Goal: Task Accomplishment & Management: Manage account settings

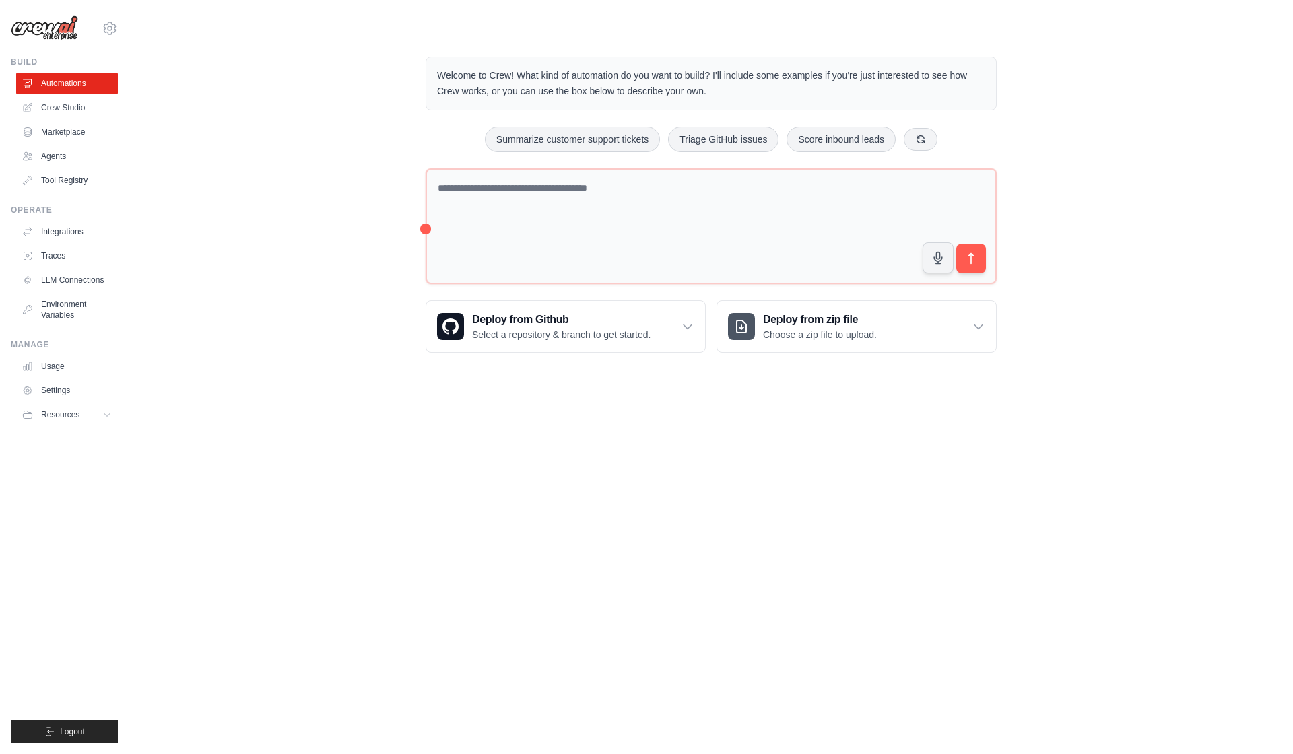
click at [842, 501] on body "ben@lumen-art.store Settings Build Automations Crew Studio" at bounding box center [646, 377] width 1293 height 754
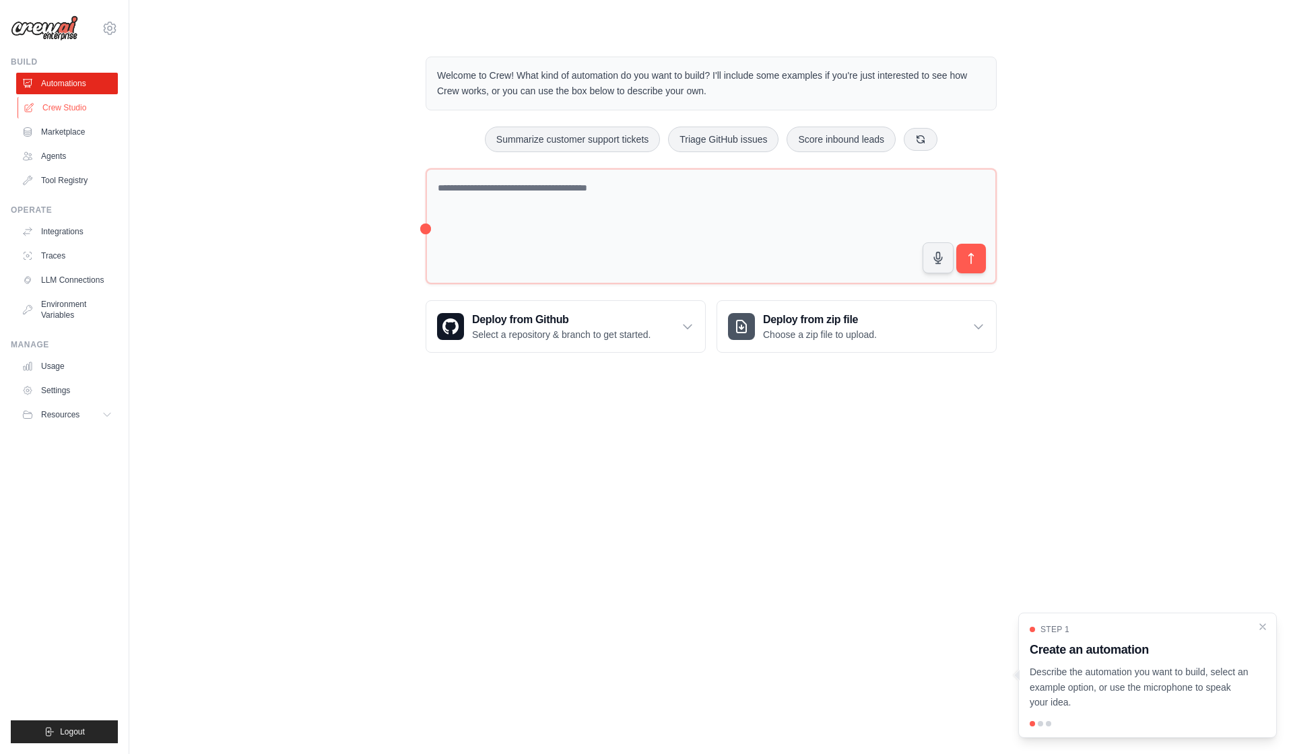
click at [65, 108] on link "Crew Studio" at bounding box center [69, 108] width 102 height 22
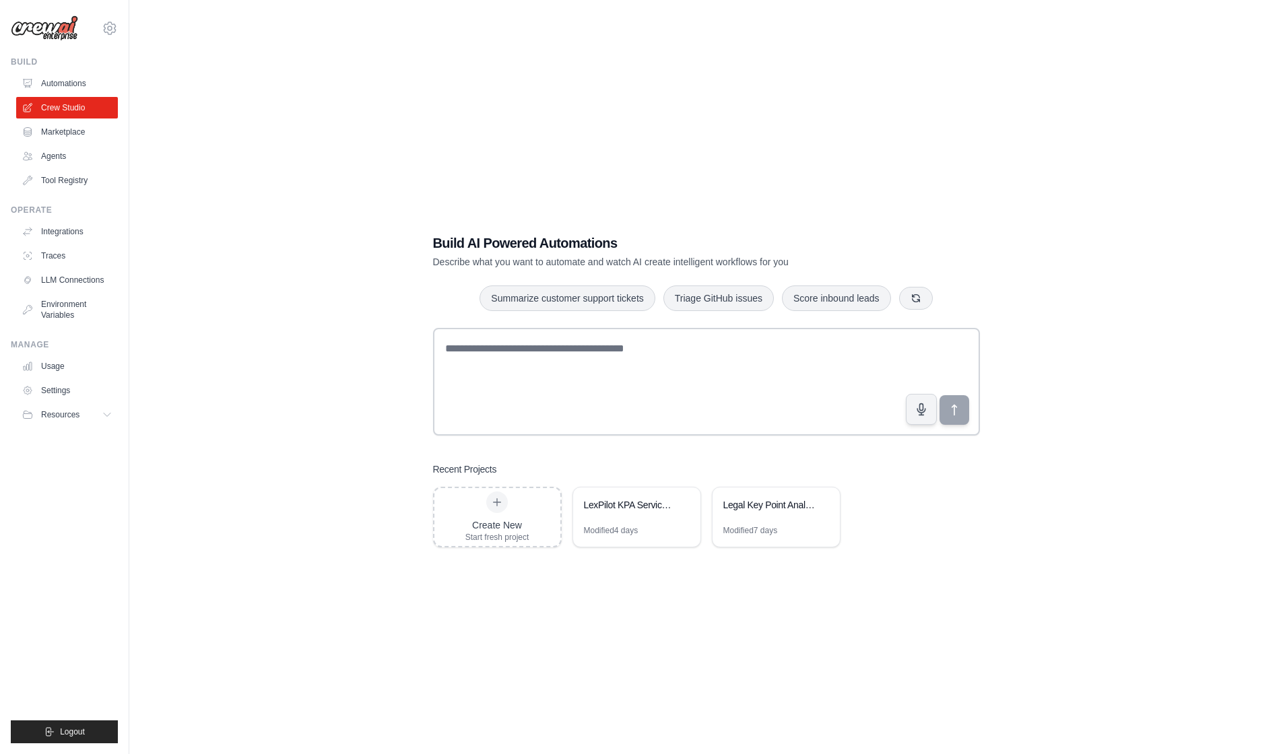
drag, startPoint x: 982, startPoint y: 627, endPoint x: 988, endPoint y: 622, distance: 8.2
click at [984, 624] on div "Build AI Powered Automations Describe what you want to automate and watch AI cr…" at bounding box center [706, 390] width 1110 height 754
click at [77, 401] on link "Settings" at bounding box center [69, 391] width 102 height 22
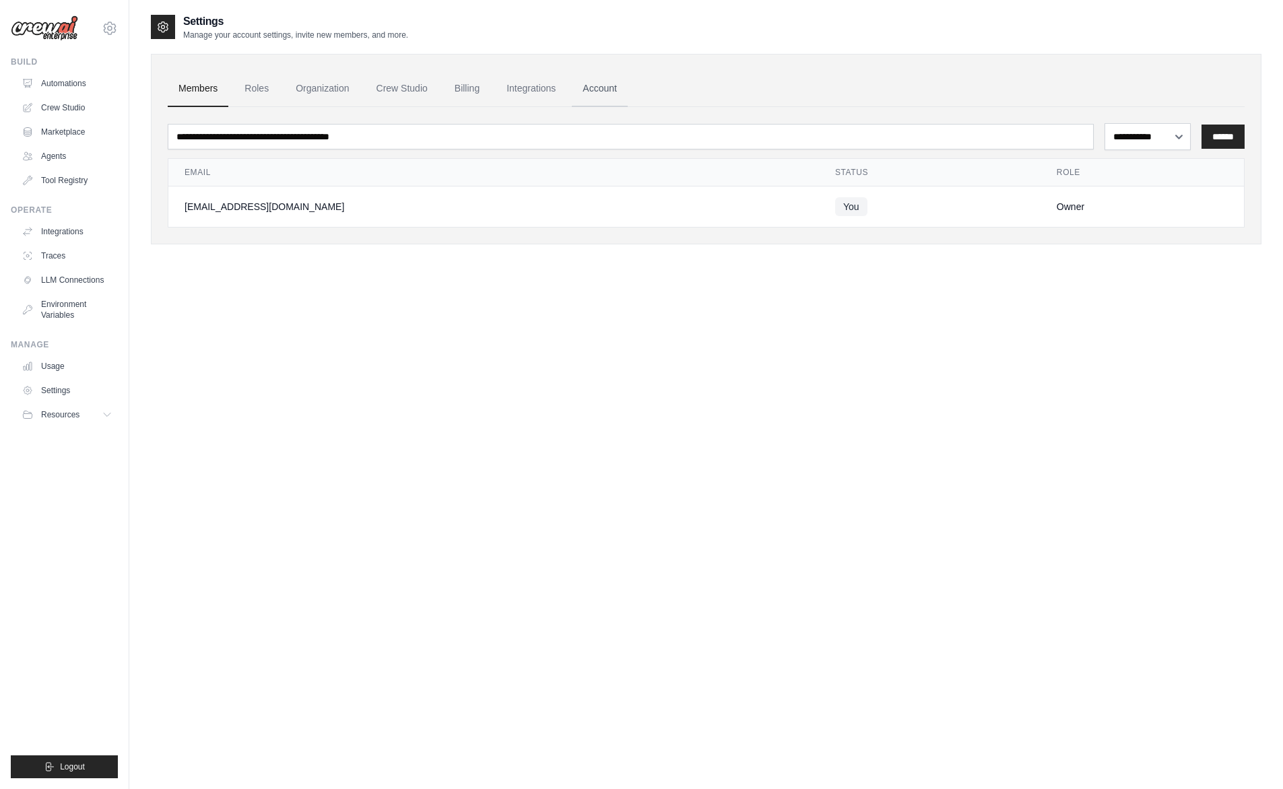
click at [608, 94] on link "Account" at bounding box center [600, 89] width 56 height 36
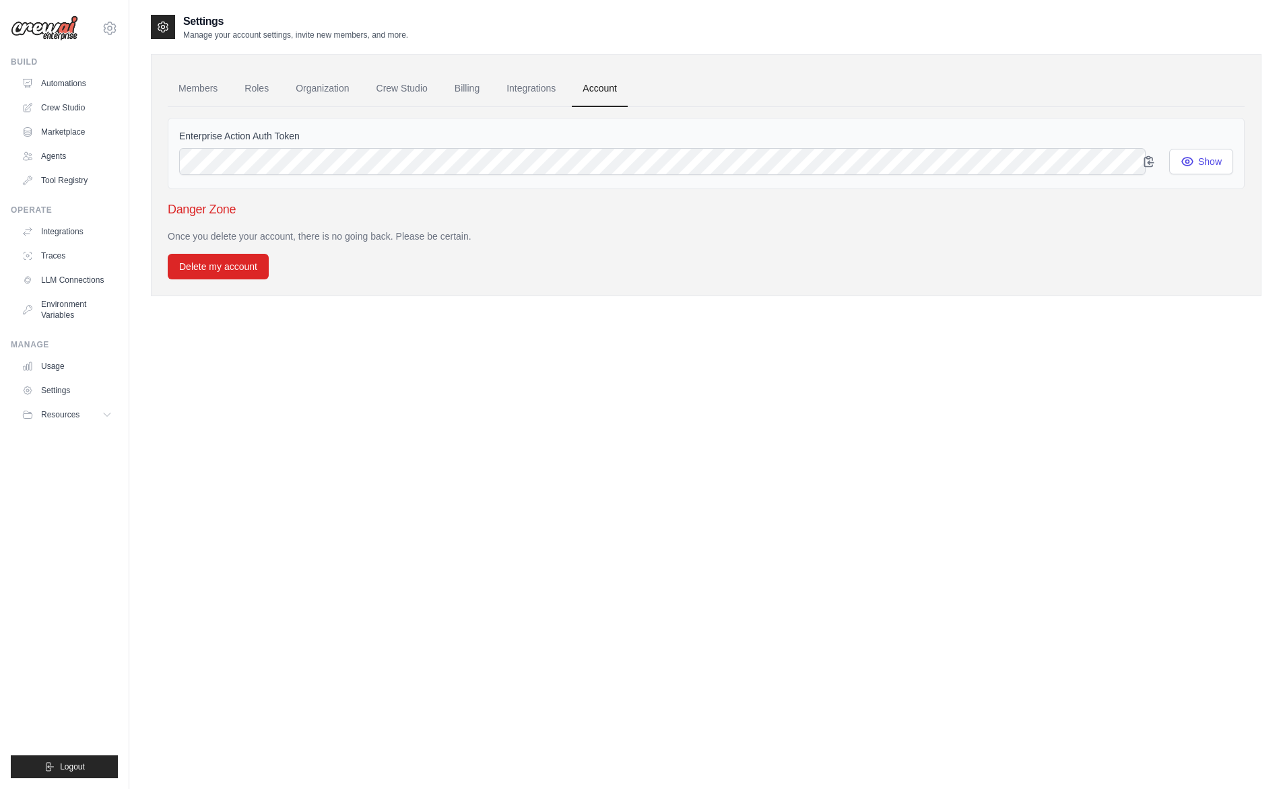
click at [301, 88] on ul "Members Roles Organization Crew Studio Billing Integrations Account" at bounding box center [706, 89] width 1077 height 36
click at [261, 90] on link "Roles" at bounding box center [257, 89] width 46 height 36
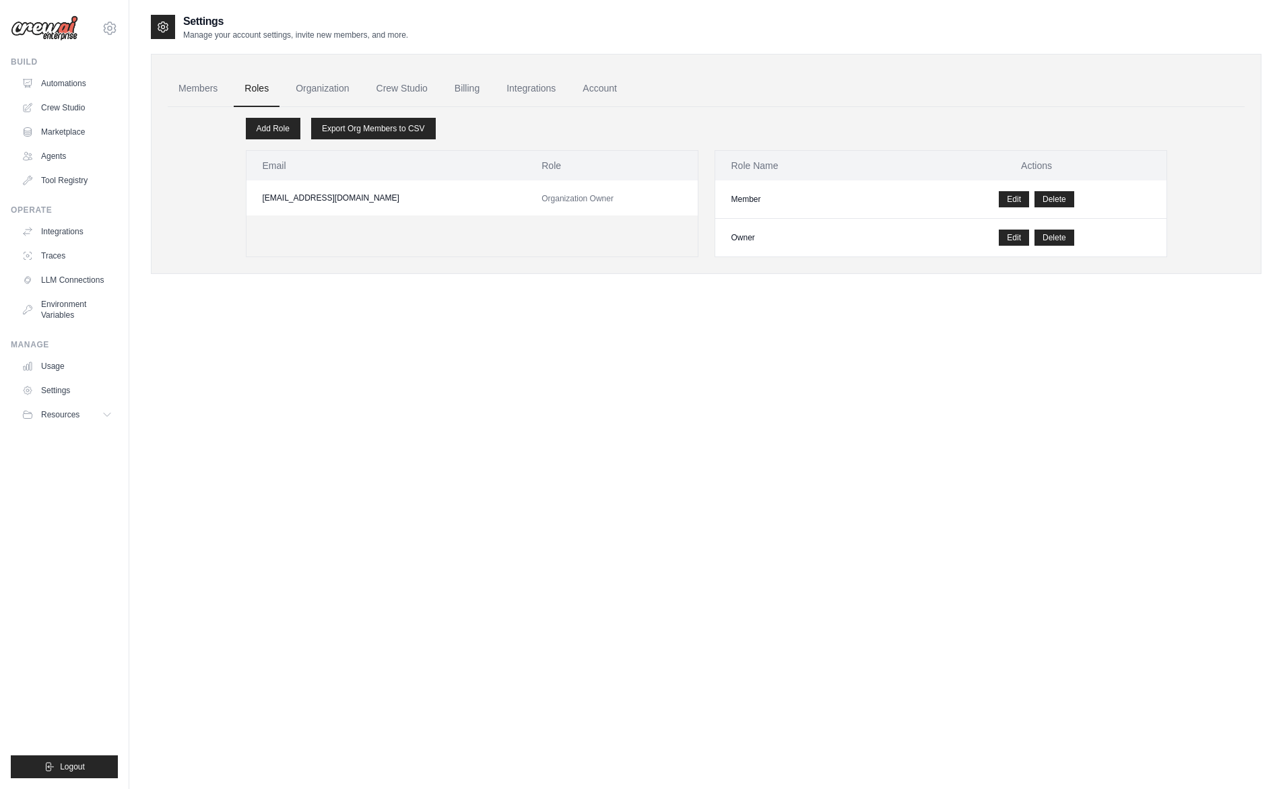
click at [51, 376] on div "Manage Usage Settings Resources Documentation GitHub Blog" at bounding box center [64, 382] width 107 height 86
click at [73, 426] on button "Resources" at bounding box center [69, 415] width 102 height 22
click at [116, 34] on icon at bounding box center [110, 27] width 12 height 11
click at [131, 100] on link "Settings" at bounding box center [113, 93] width 119 height 24
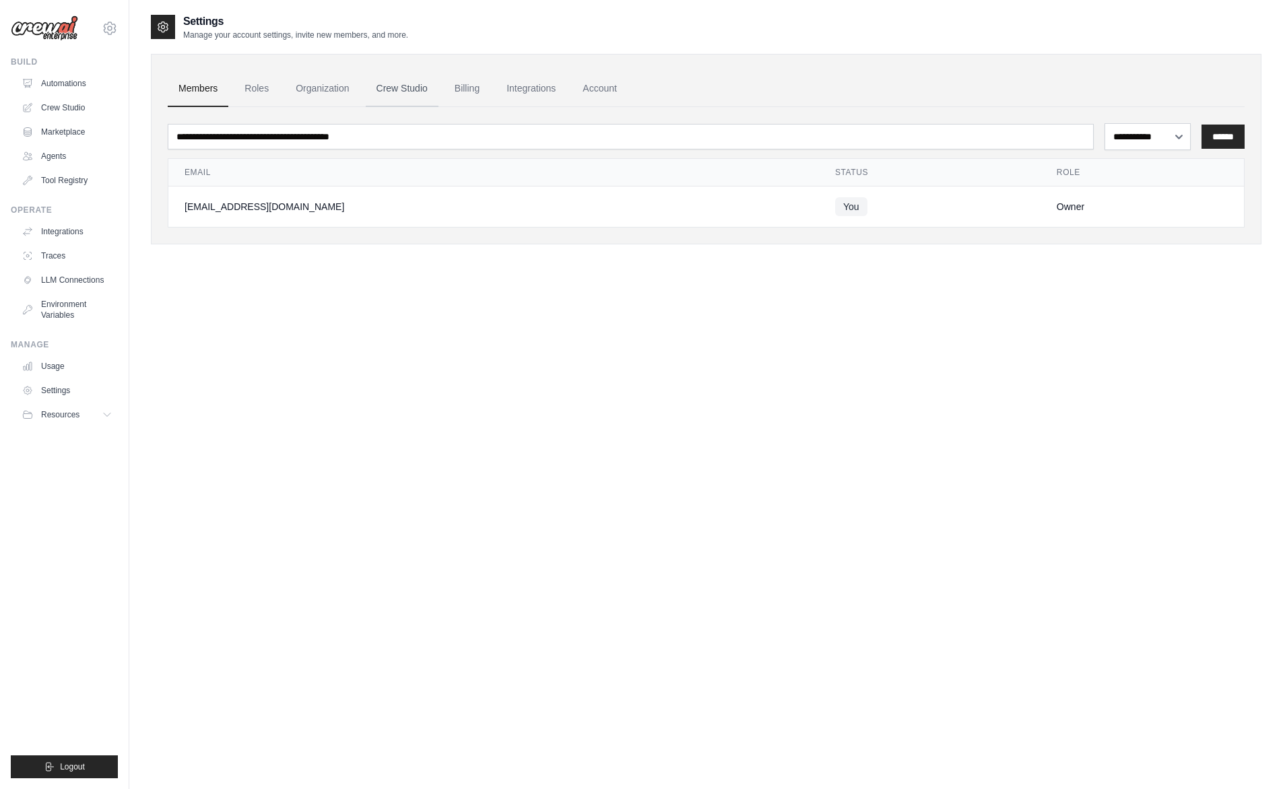
click at [434, 79] on link "Crew Studio" at bounding box center [402, 89] width 73 height 36
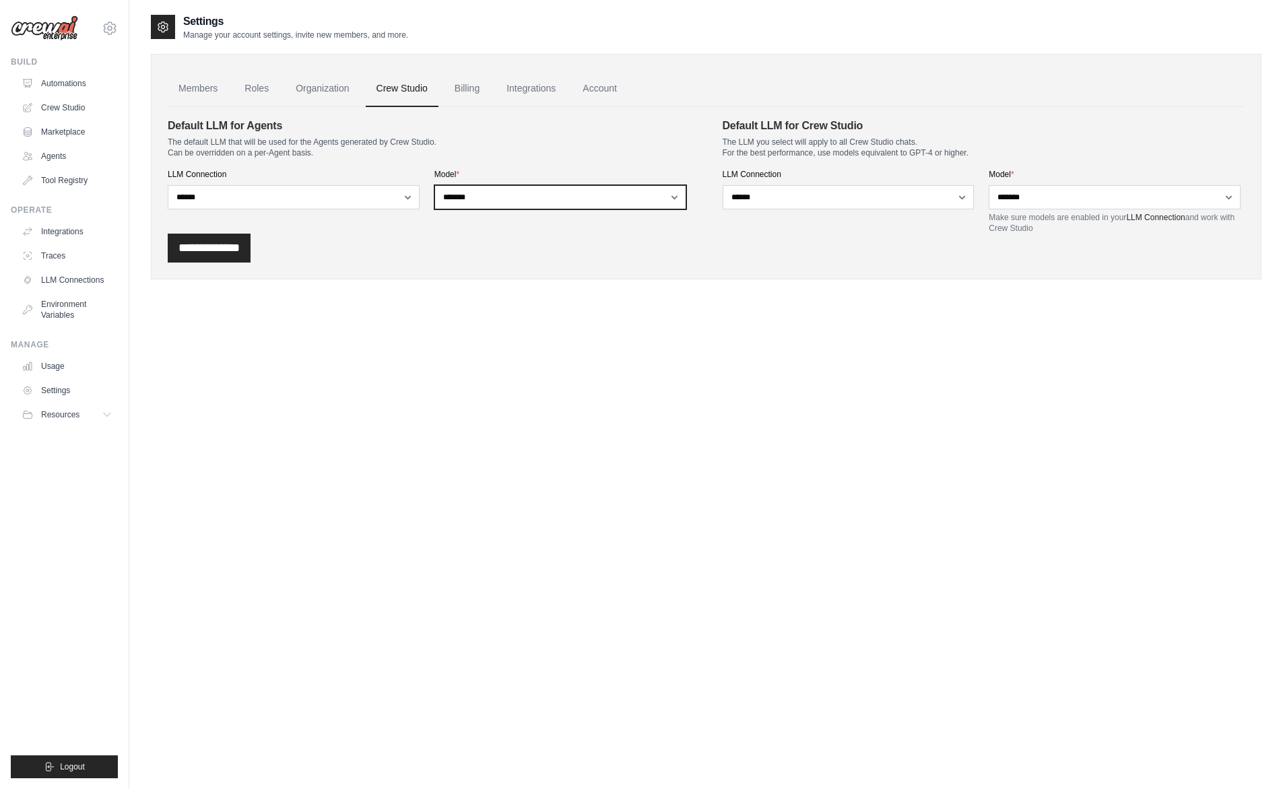
click at [673, 209] on select "**********" at bounding box center [560, 197] width 252 height 24
select select "**********"
click at [441, 197] on select "**********" at bounding box center [560, 197] width 252 height 24
click at [1093, 209] on select "**********" at bounding box center [1114, 197] width 252 height 24
select select "**********"
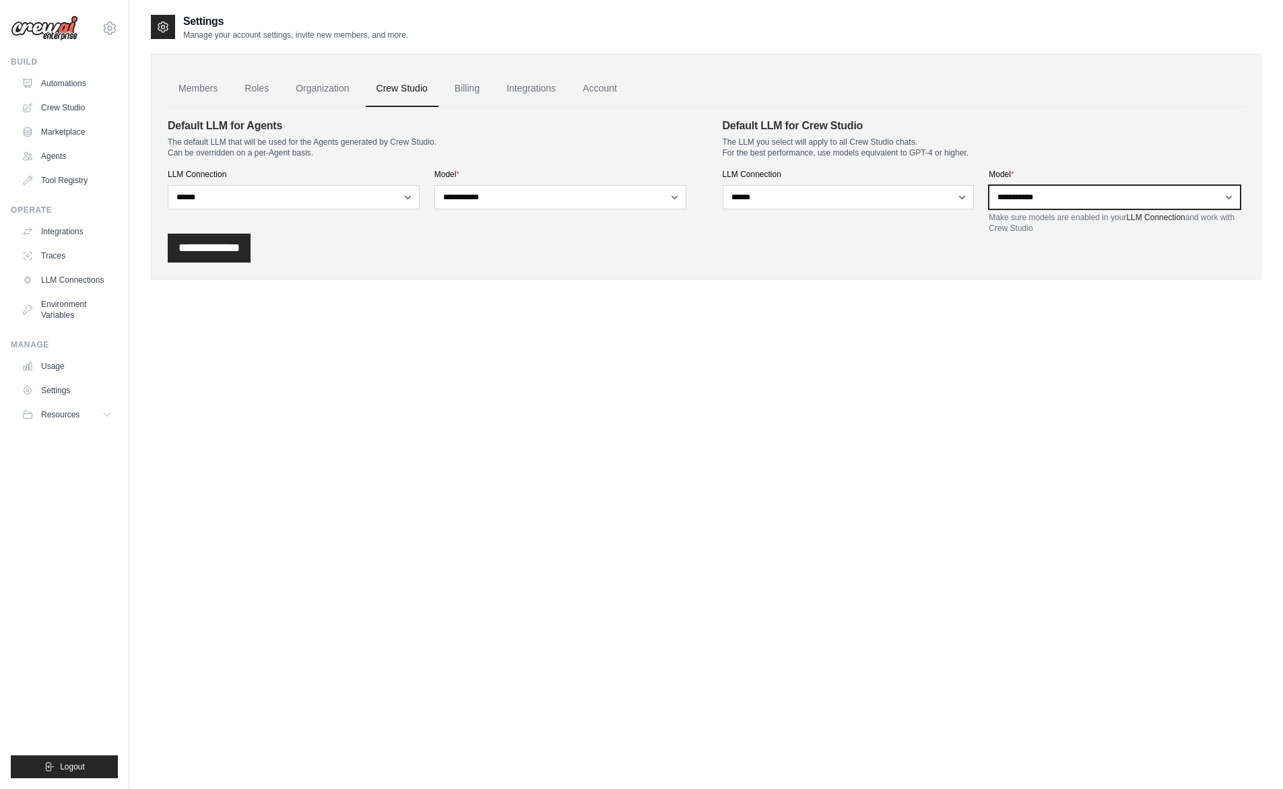
click at [990, 197] on select "**********" at bounding box center [1114, 197] width 252 height 24
click at [706, 343] on div "Settings Manage your account settings, invite new members, and more. Members Ro…" at bounding box center [706, 407] width 1110 height 789
click at [1120, 209] on select "**********" at bounding box center [1114, 197] width 252 height 24
click at [870, 279] on div "**********" at bounding box center [706, 167] width 1110 height 226
click at [248, 250] on input "**********" at bounding box center [209, 248] width 83 height 29
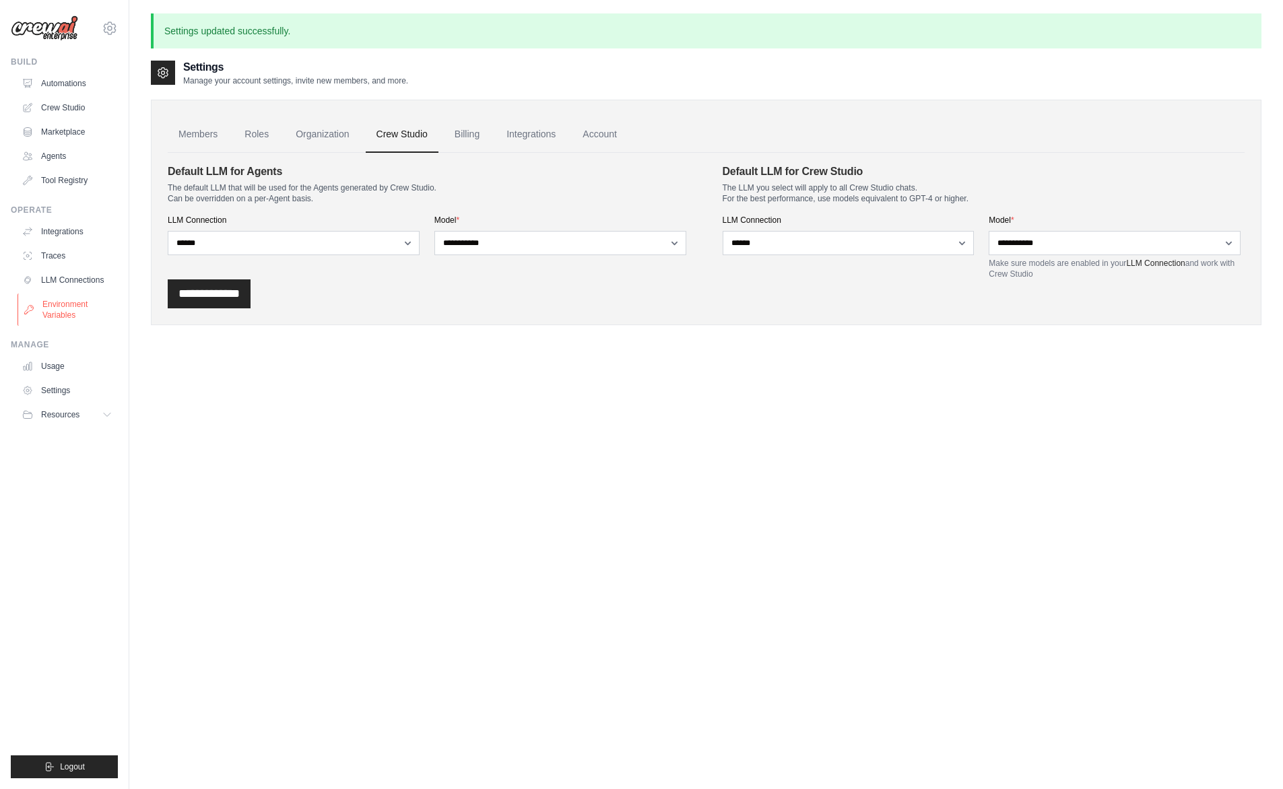
click at [100, 326] on link "Environment Variables" at bounding box center [69, 310] width 102 height 32
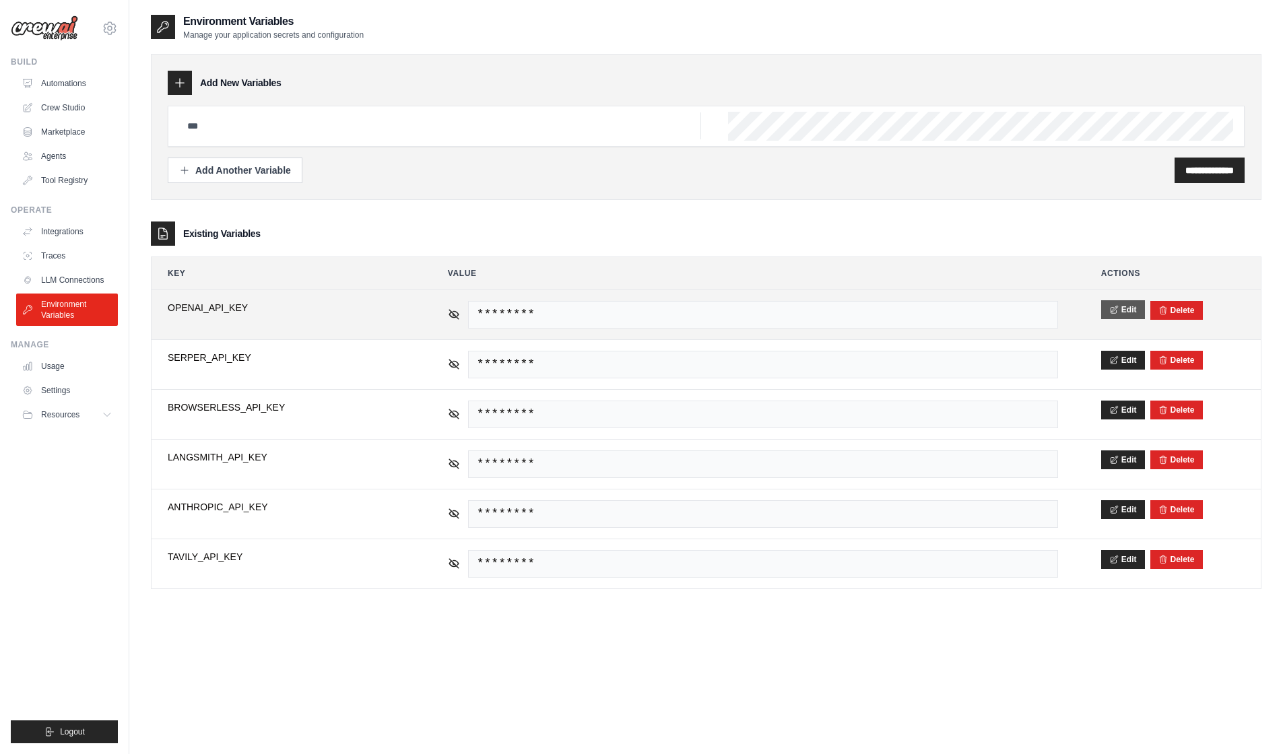
click at [1127, 319] on button "Edit" at bounding box center [1123, 309] width 44 height 19
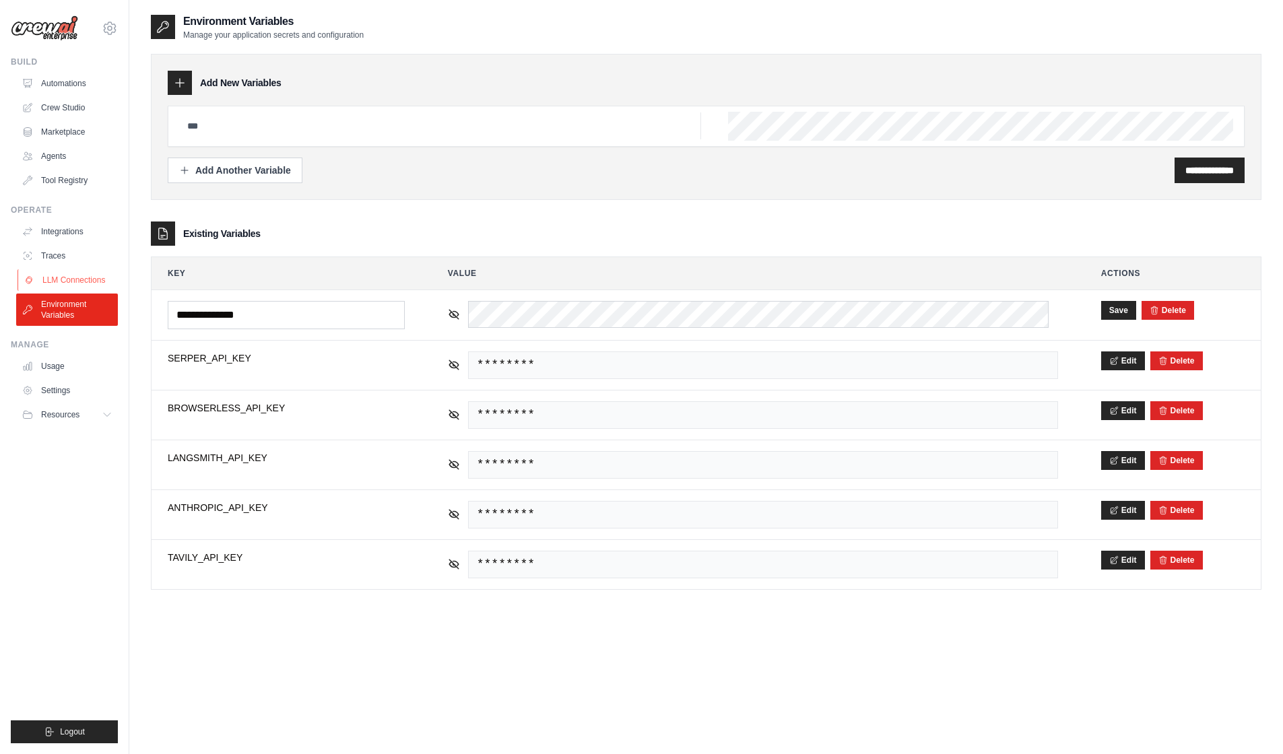
click at [77, 290] on link "LLM Connections" at bounding box center [69, 280] width 102 height 22
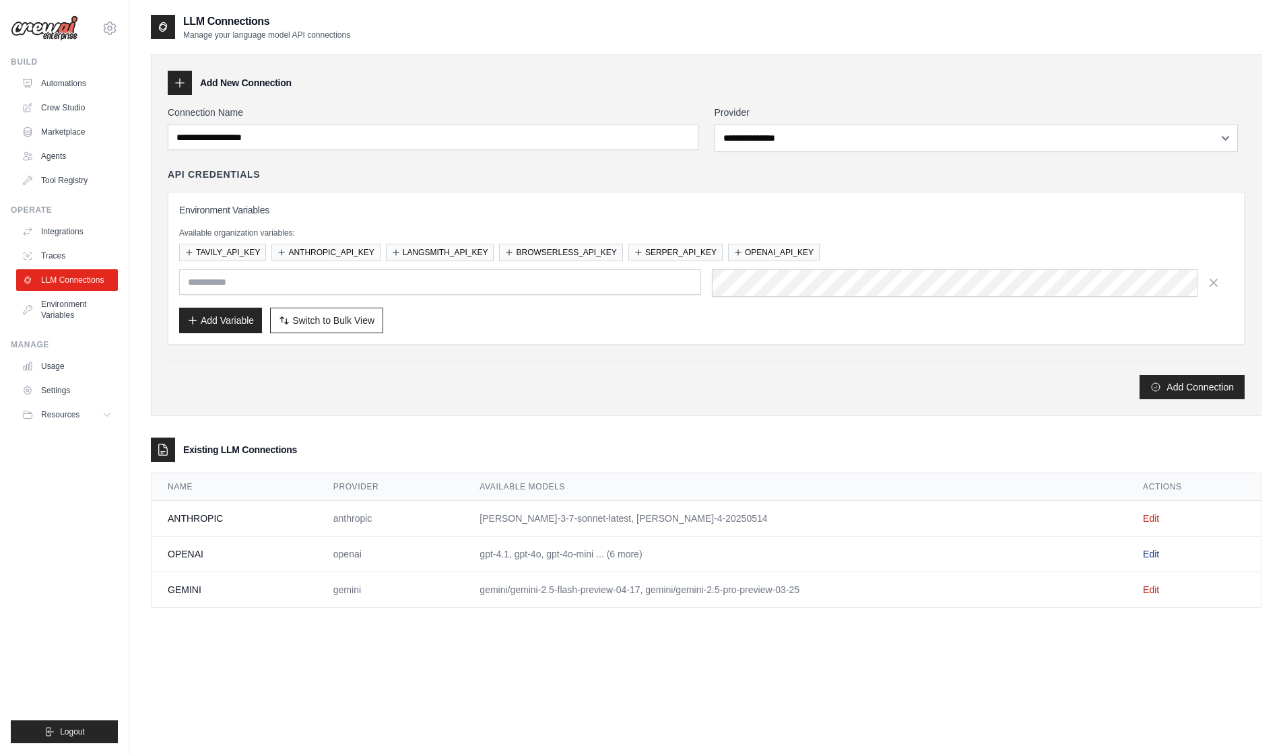
click at [1154, 560] on link "Edit" at bounding box center [1151, 554] width 16 height 11
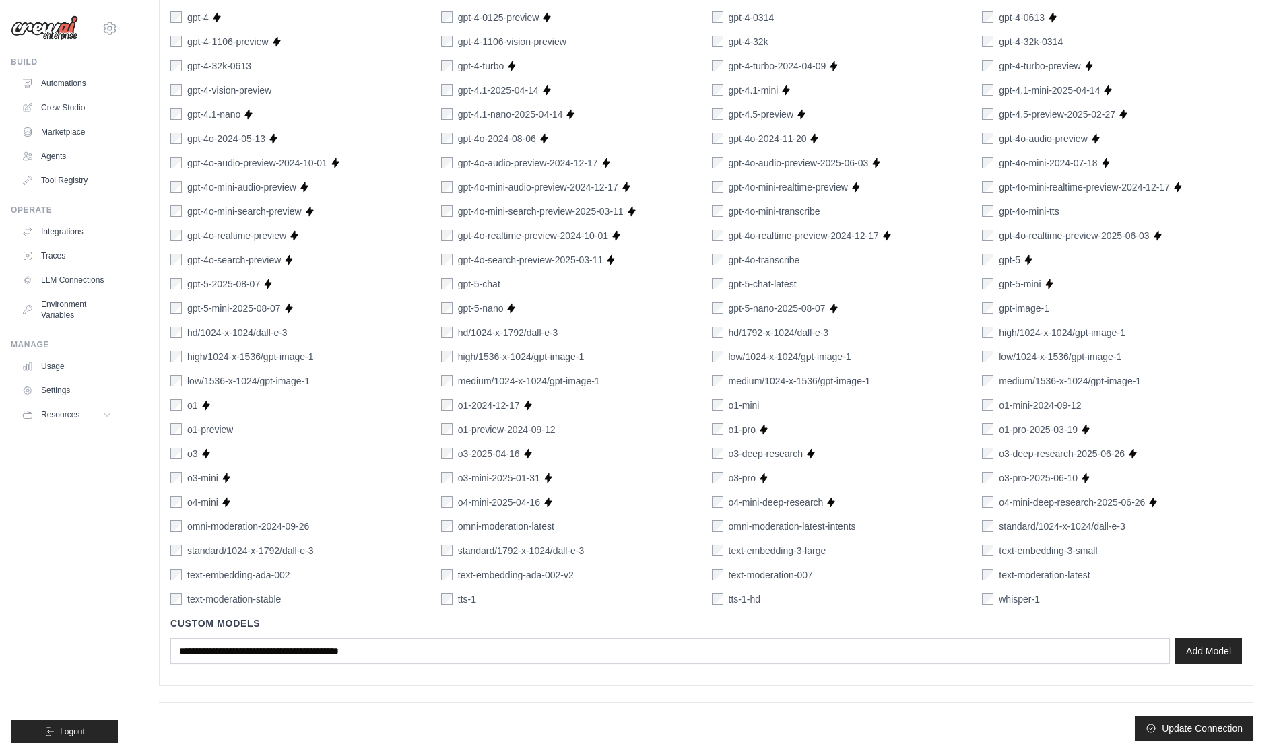
scroll to position [747, 0]
click at [1213, 731] on button "Update Connection" at bounding box center [1194, 728] width 119 height 24
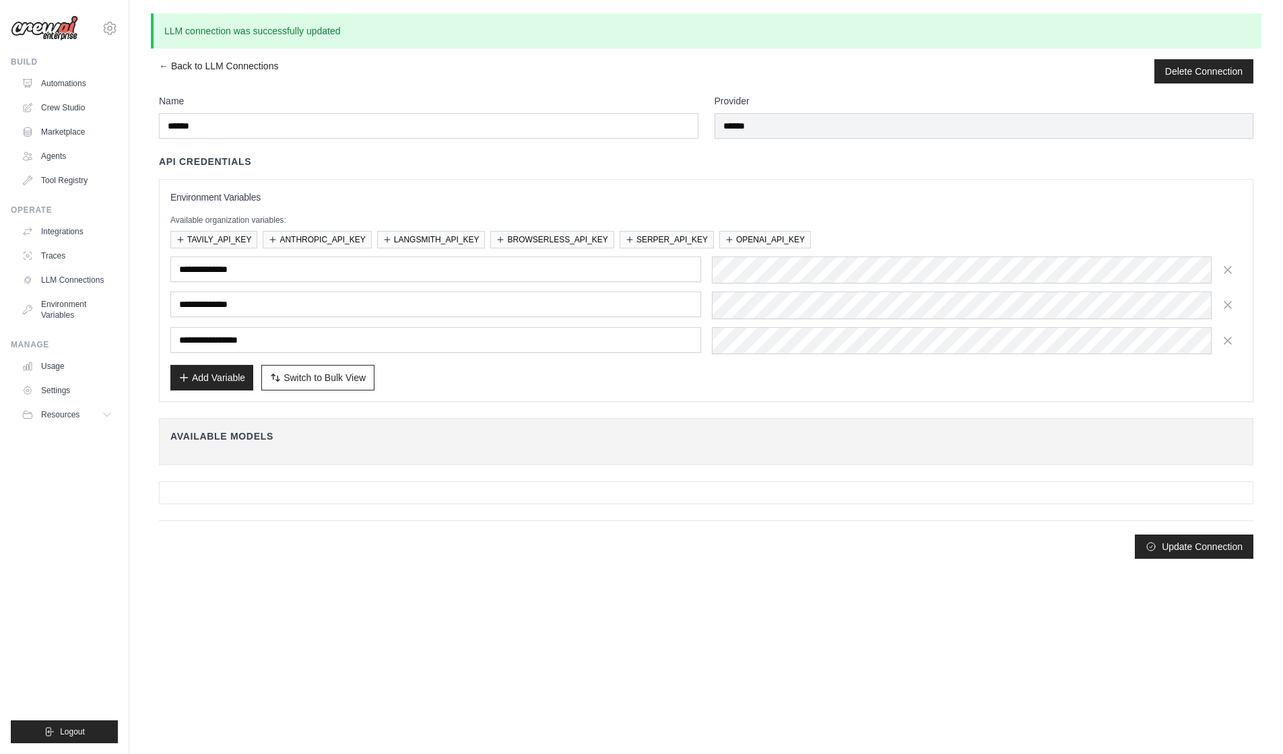
scroll to position [0, 0]
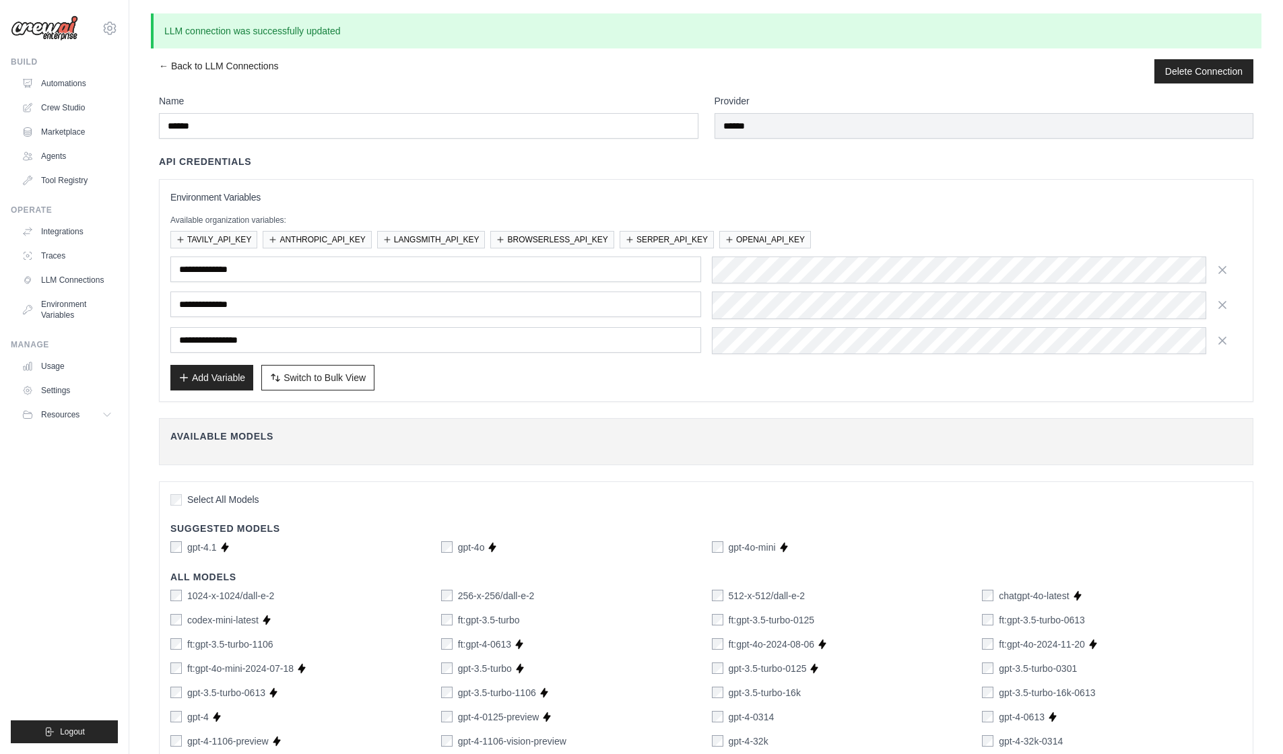
click at [943, 180] on div "**********" at bounding box center [706, 278] width 1094 height 247
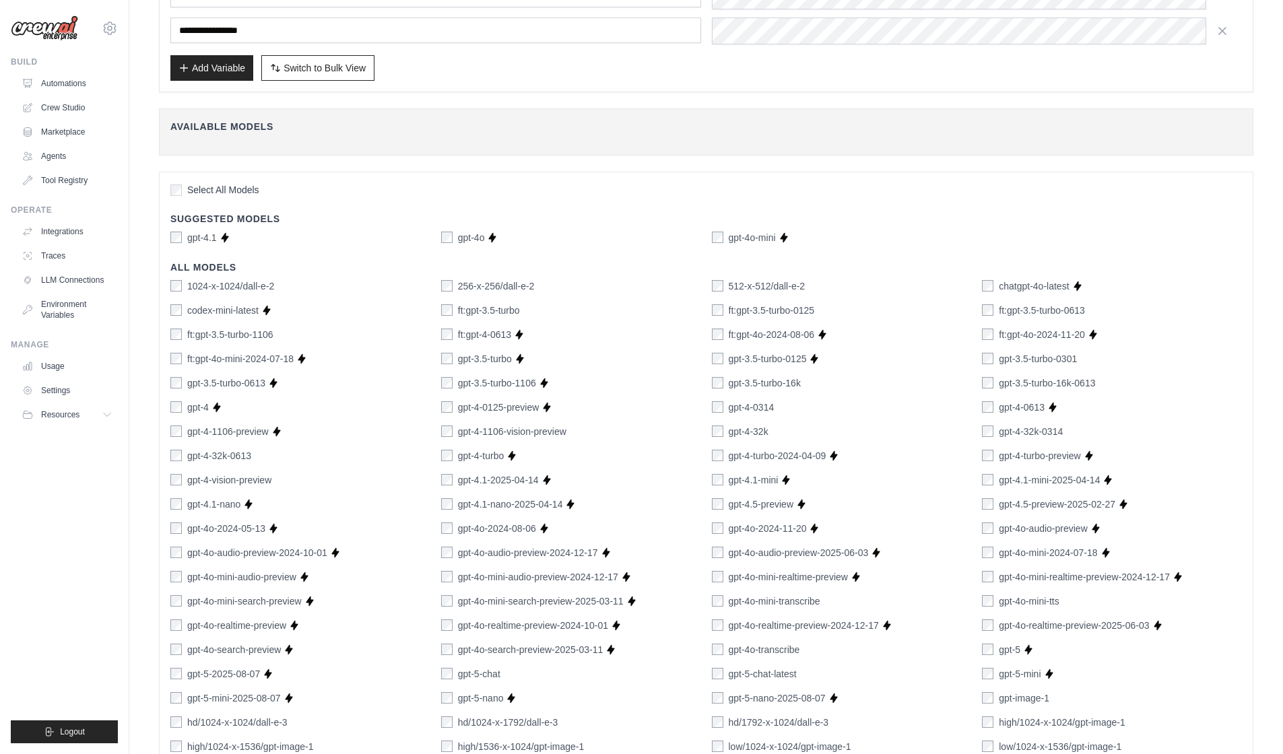
scroll to position [359, 0]
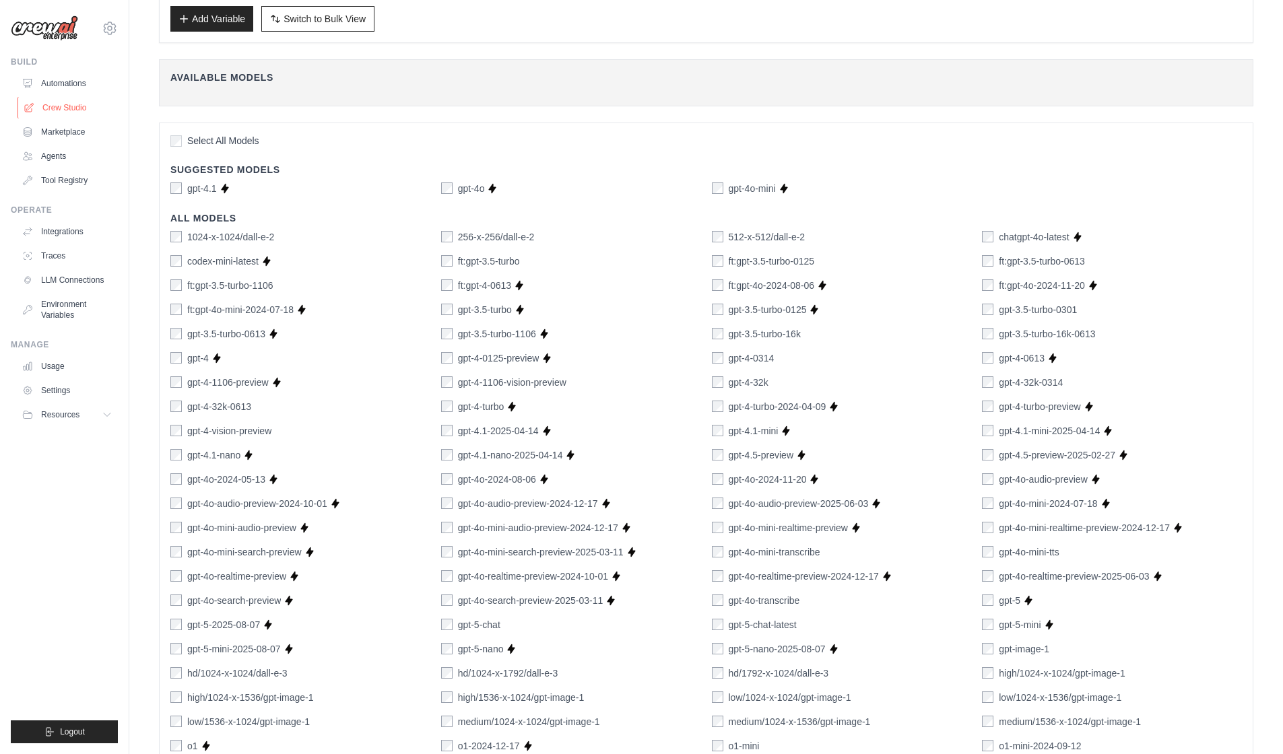
click at [79, 119] on link "Crew Studio" at bounding box center [69, 108] width 102 height 22
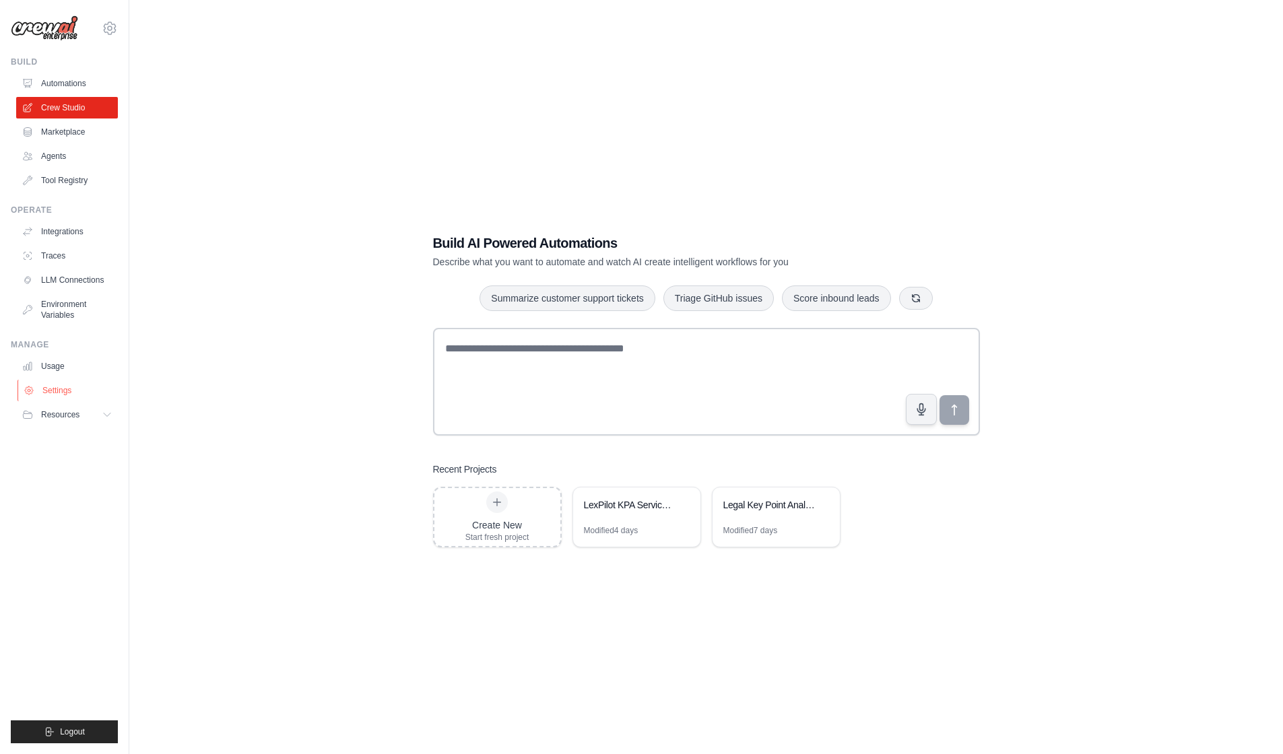
click at [98, 401] on link "Settings" at bounding box center [69, 391] width 102 height 22
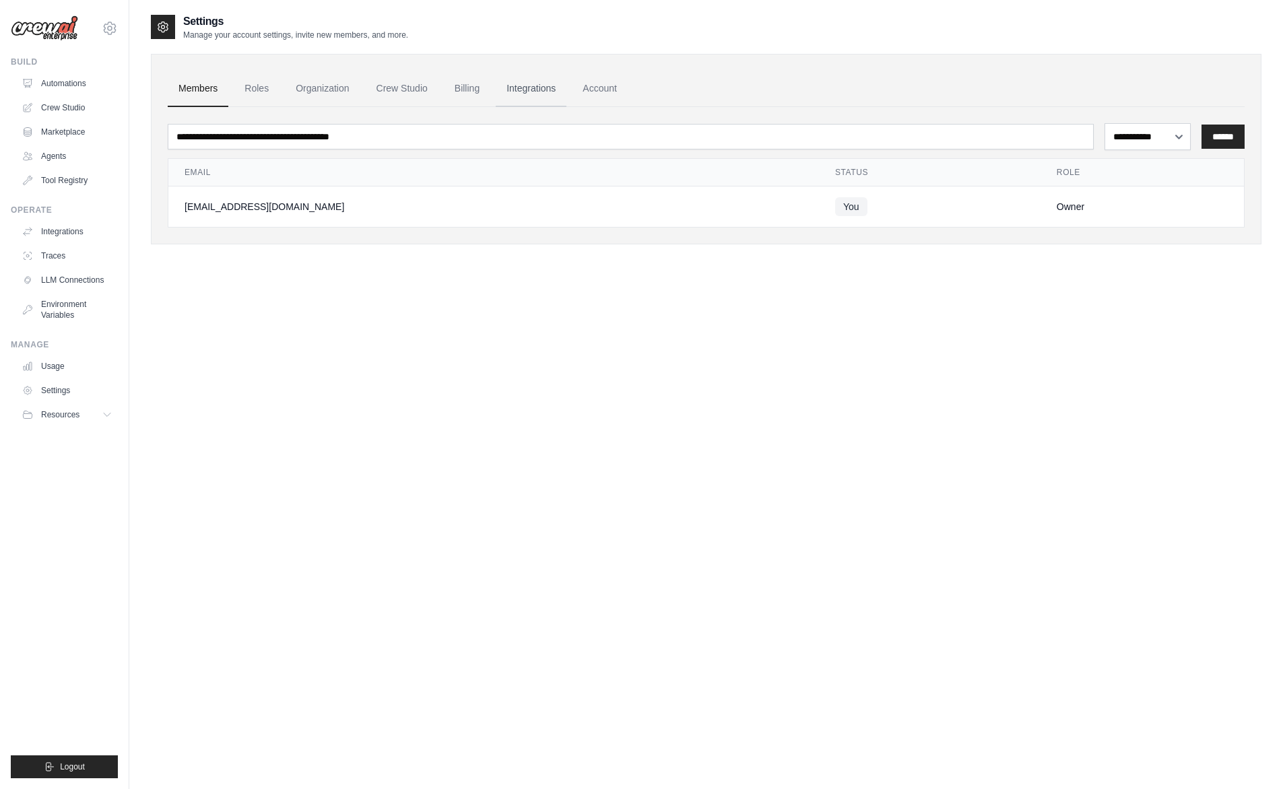
click at [560, 92] on link "Integrations" at bounding box center [531, 89] width 71 height 36
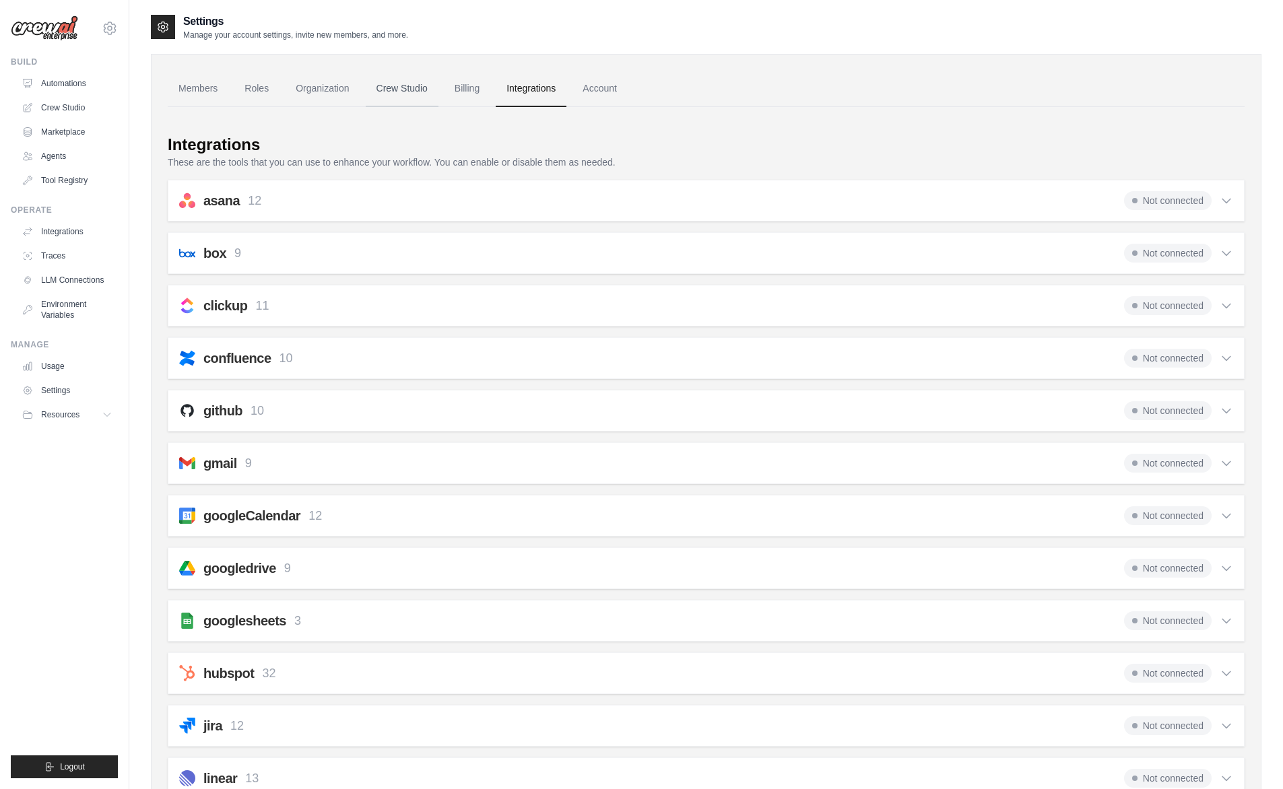
click at [407, 90] on link "Crew Studio" at bounding box center [402, 89] width 73 height 36
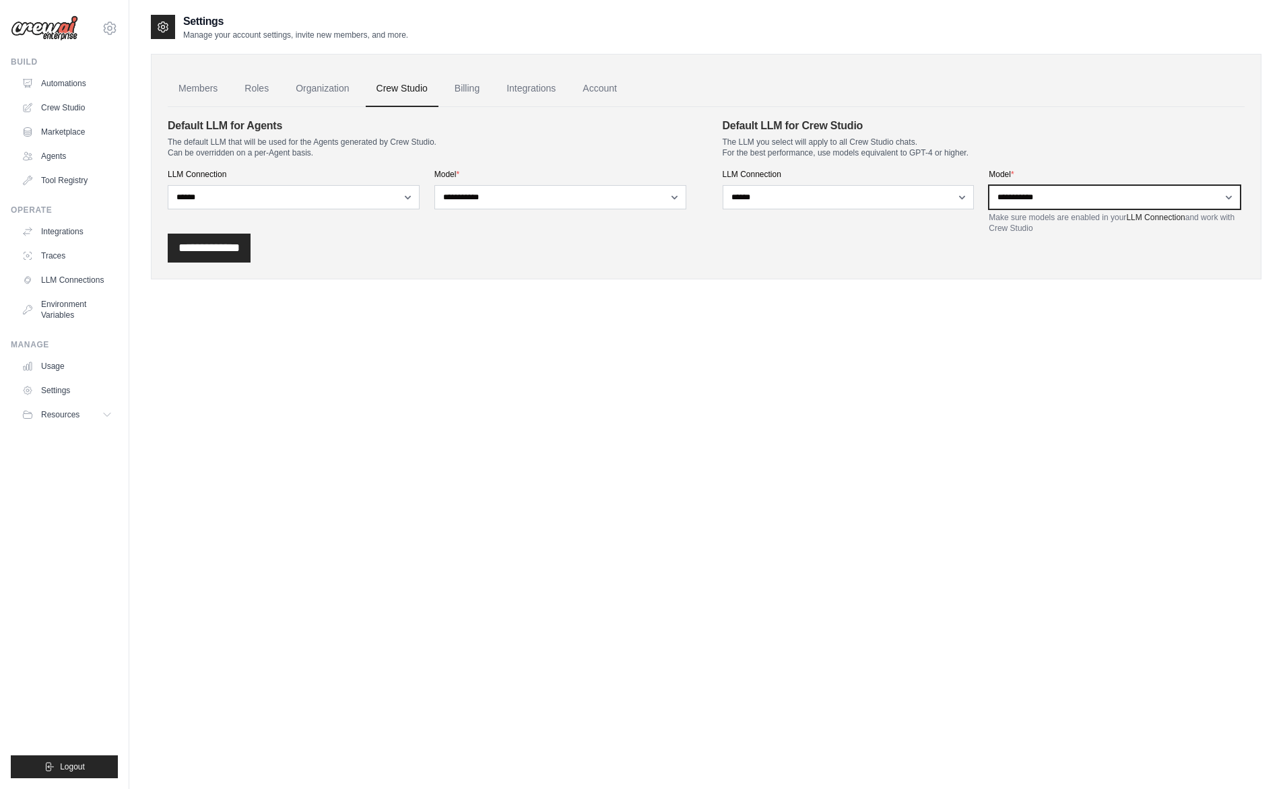
click at [1051, 209] on select "**********" at bounding box center [1114, 197] width 252 height 24
select select "*****"
click at [990, 197] on select "**********" at bounding box center [1114, 197] width 252 height 24
drag, startPoint x: 255, startPoint y: 267, endPoint x: 390, endPoint y: 210, distance: 146.7
click at [250, 263] on input "**********" at bounding box center [209, 248] width 83 height 29
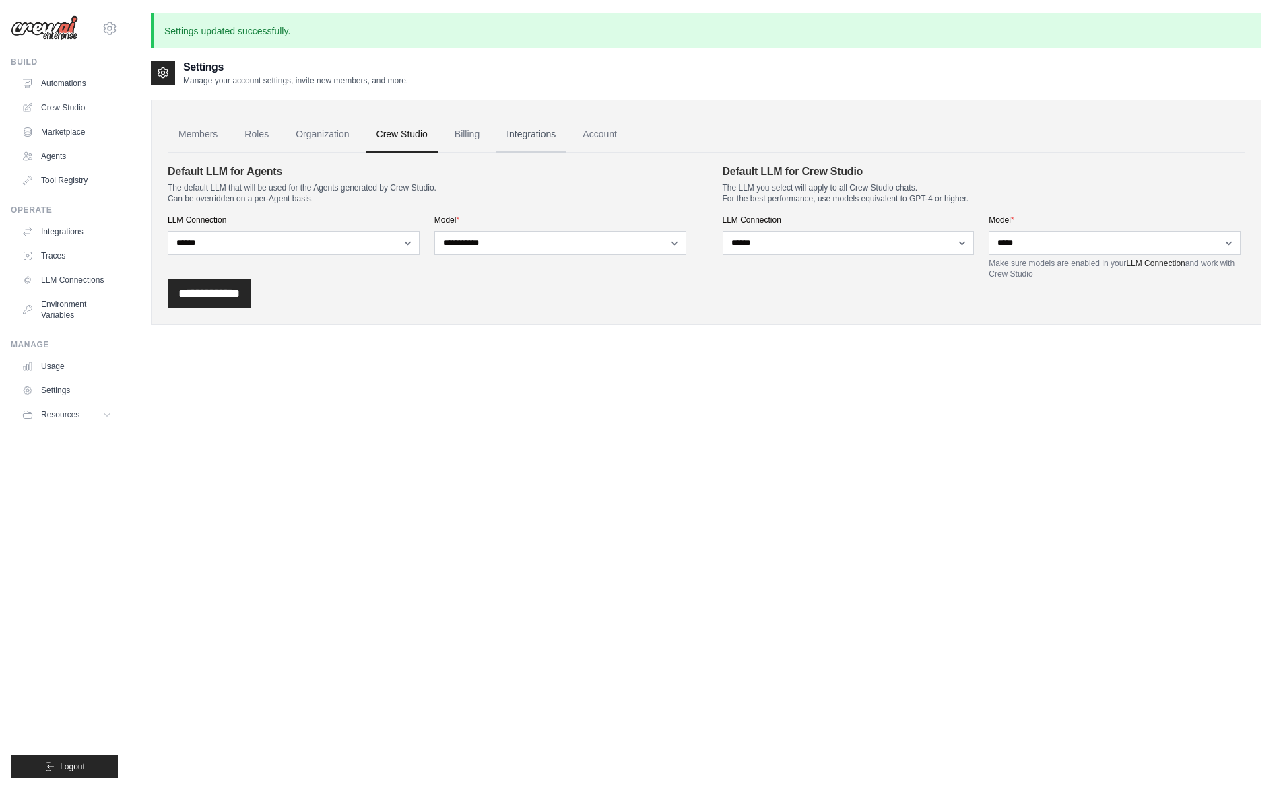
click at [564, 148] on link "Integrations" at bounding box center [531, 134] width 71 height 36
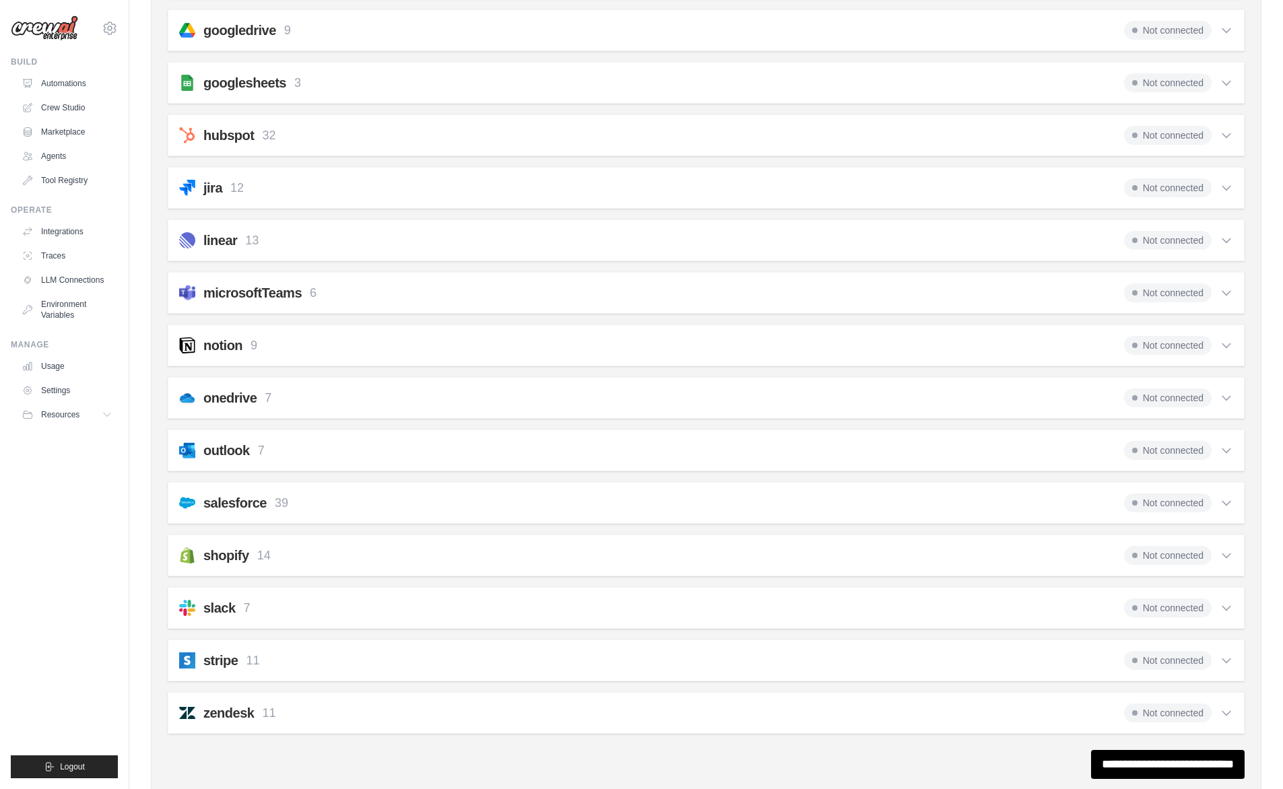
scroll to position [539, 0]
click at [1219, 351] on icon at bounding box center [1225, 344] width 13 height 13
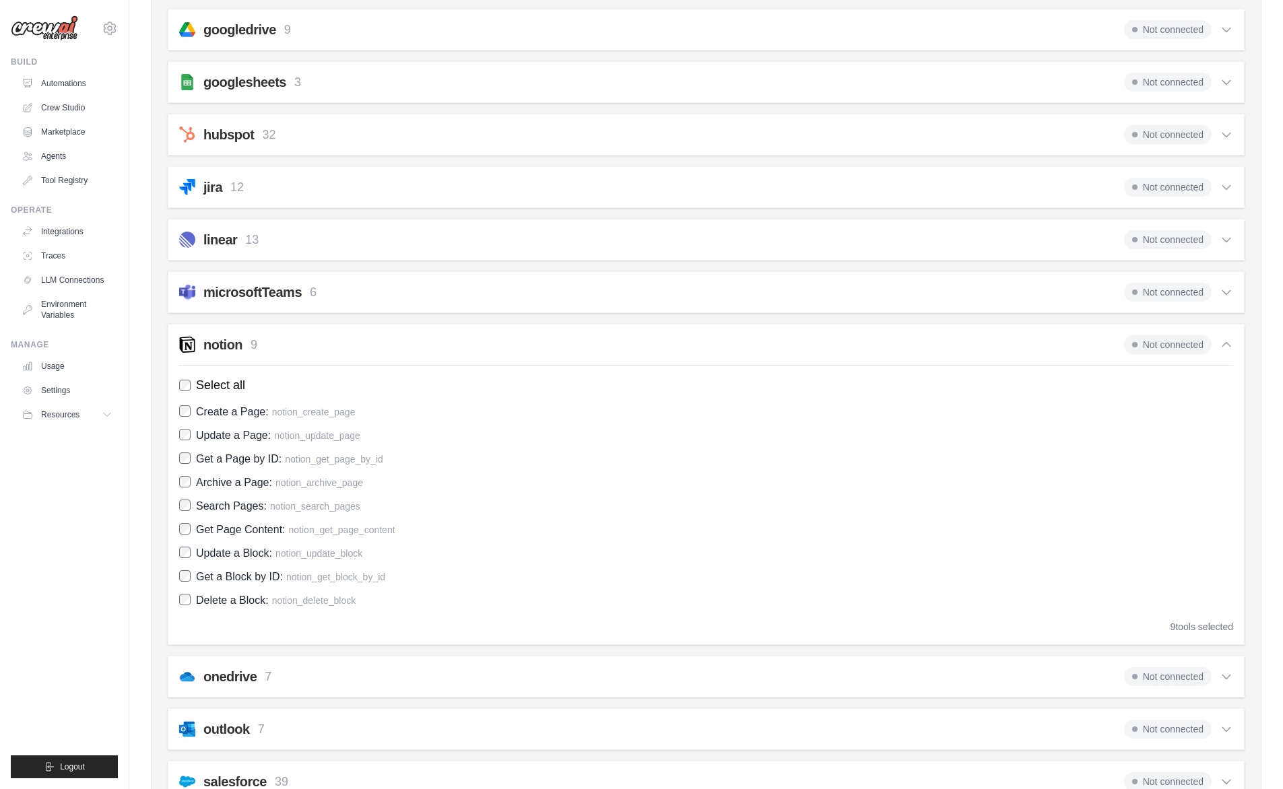
click at [1137, 354] on span "Not connected" at bounding box center [1168, 344] width 88 height 19
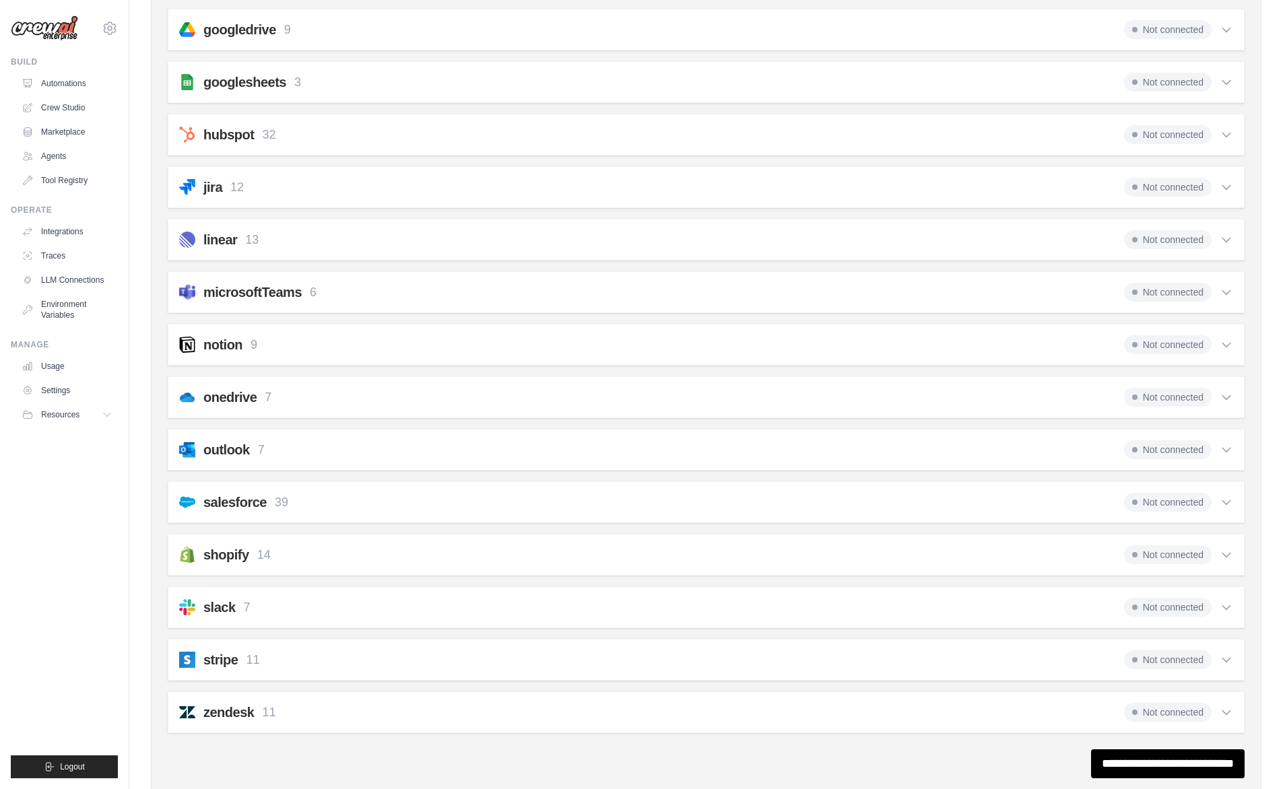
drag, startPoint x: 1137, startPoint y: 403, endPoint x: 1081, endPoint y: 397, distance: 55.6
click at [1102, 354] on div "notion 9 Not connected" at bounding box center [706, 344] width 1054 height 19
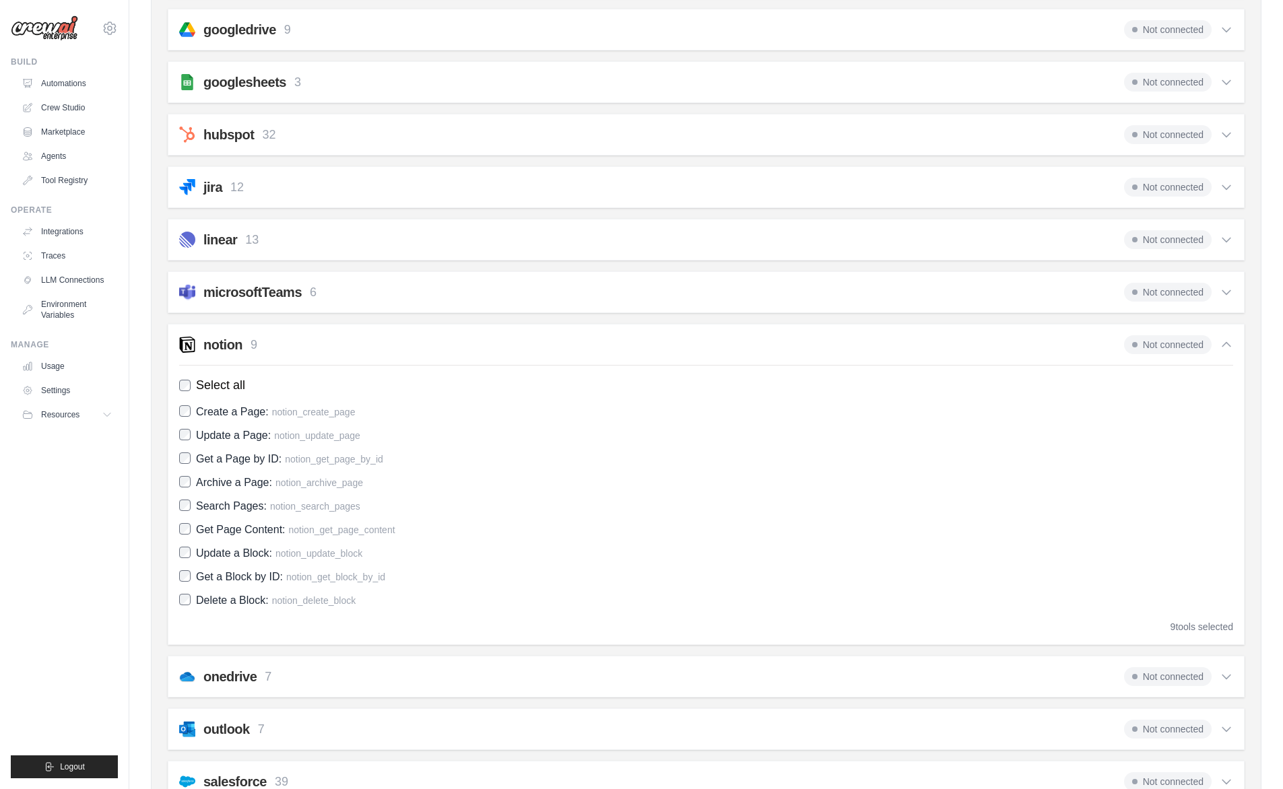
click at [239, 354] on h2 "notion" at bounding box center [222, 344] width 39 height 19
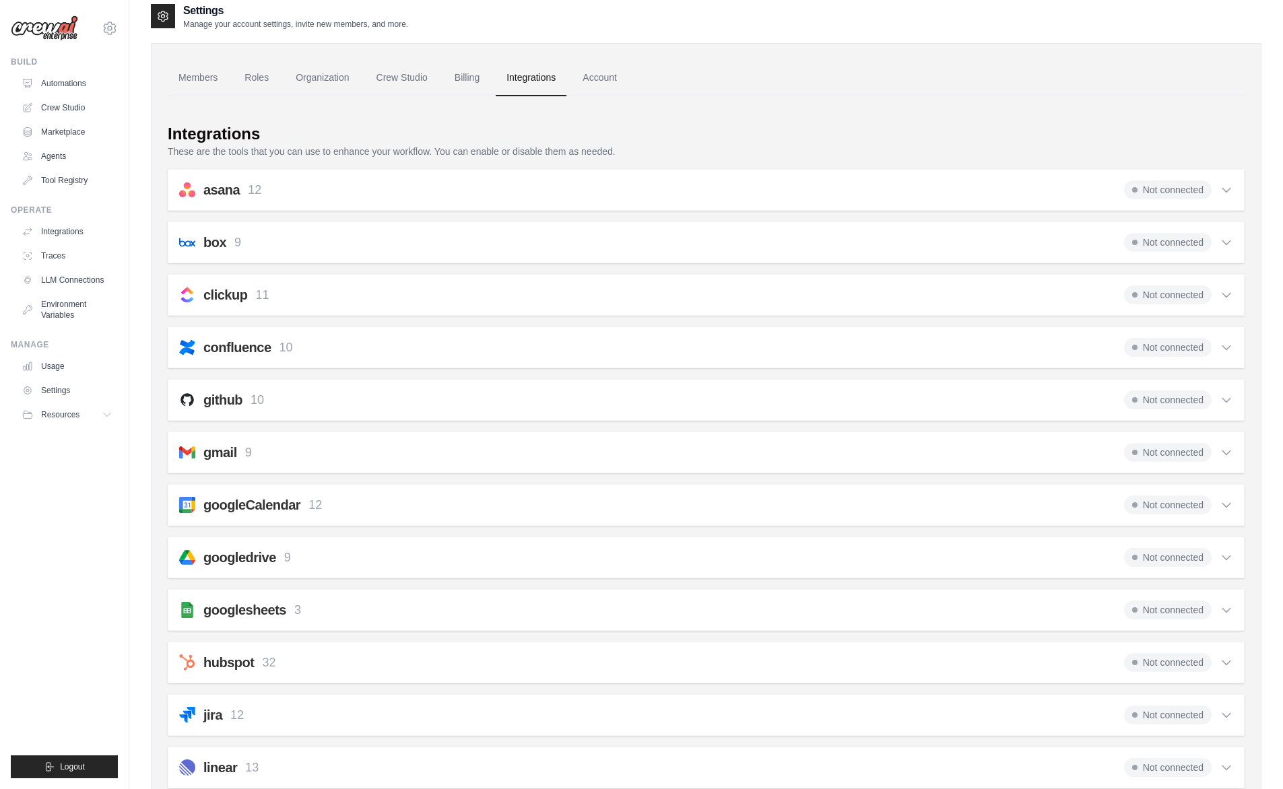
scroll to position [0, 0]
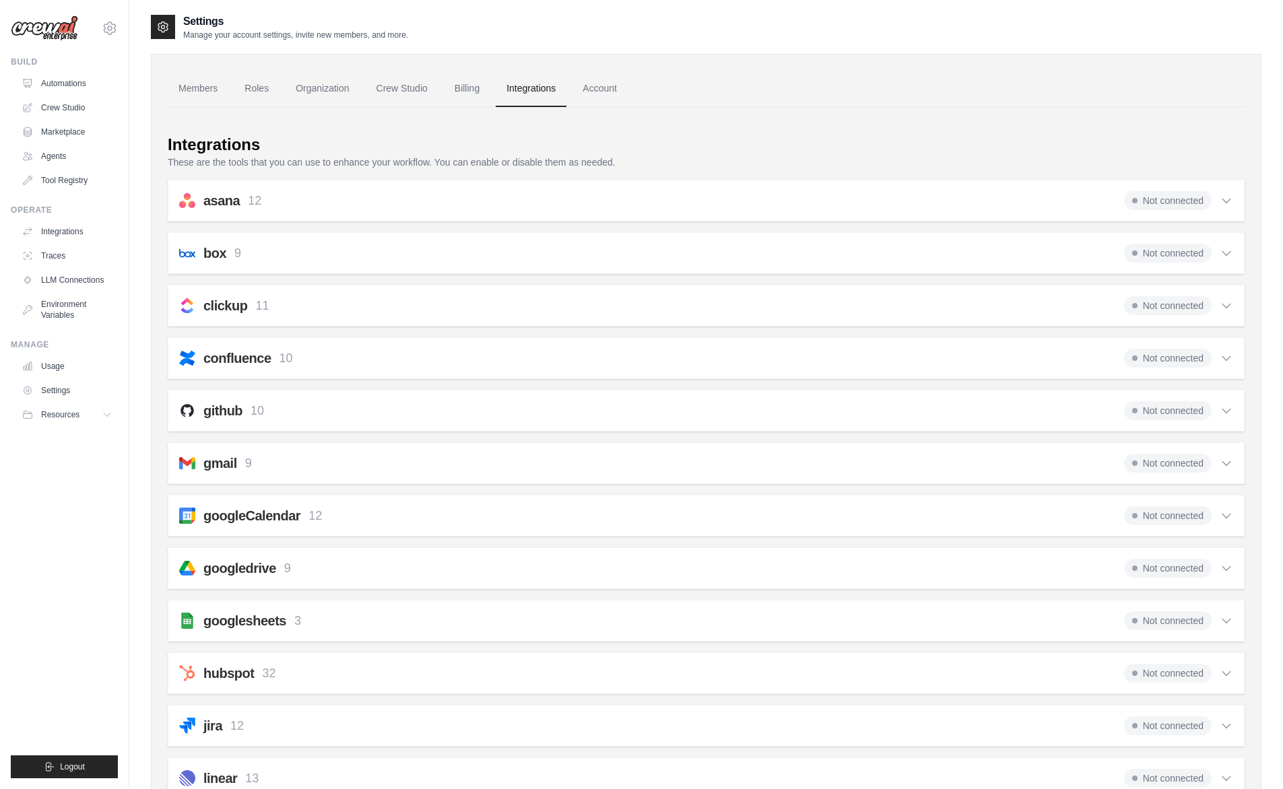
click at [428, 209] on div "asana 12 Not connected" at bounding box center [706, 200] width 1054 height 19
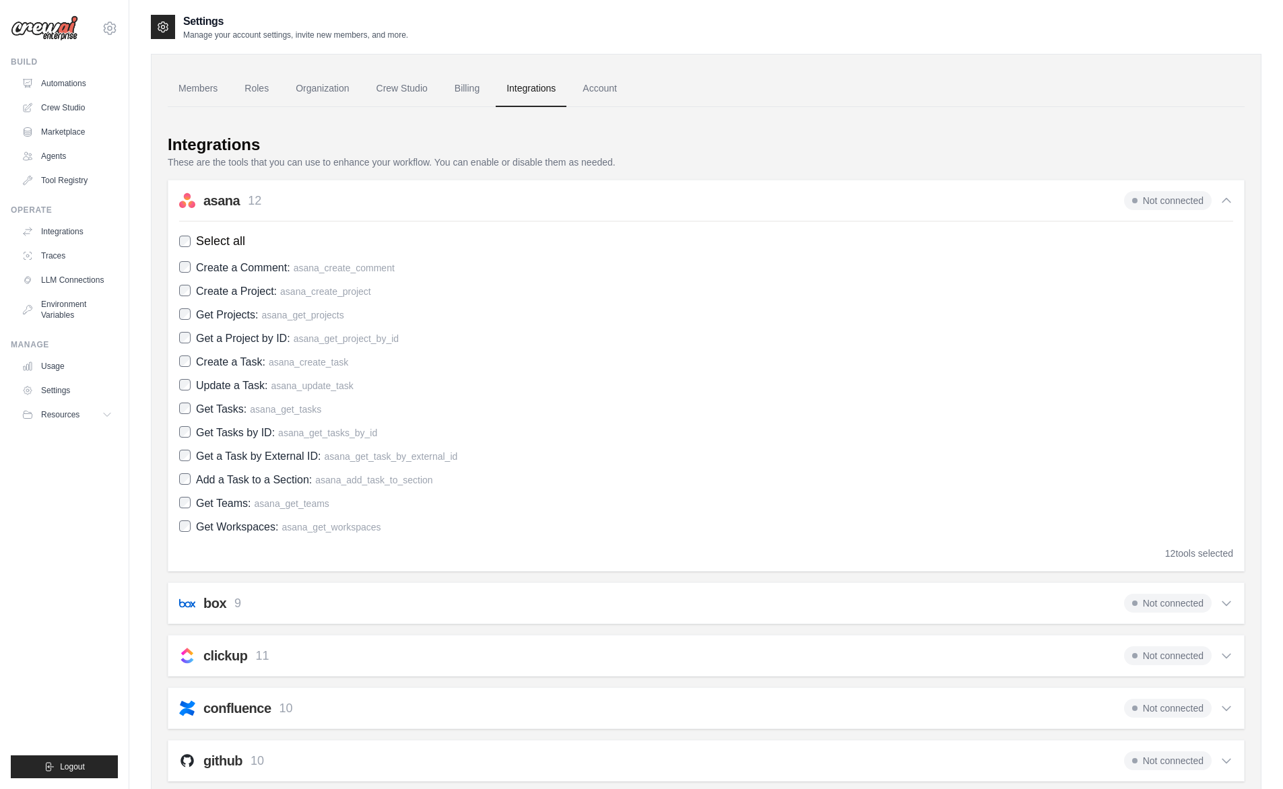
click at [428, 209] on div "asana 12 Not connected" at bounding box center [706, 200] width 1054 height 19
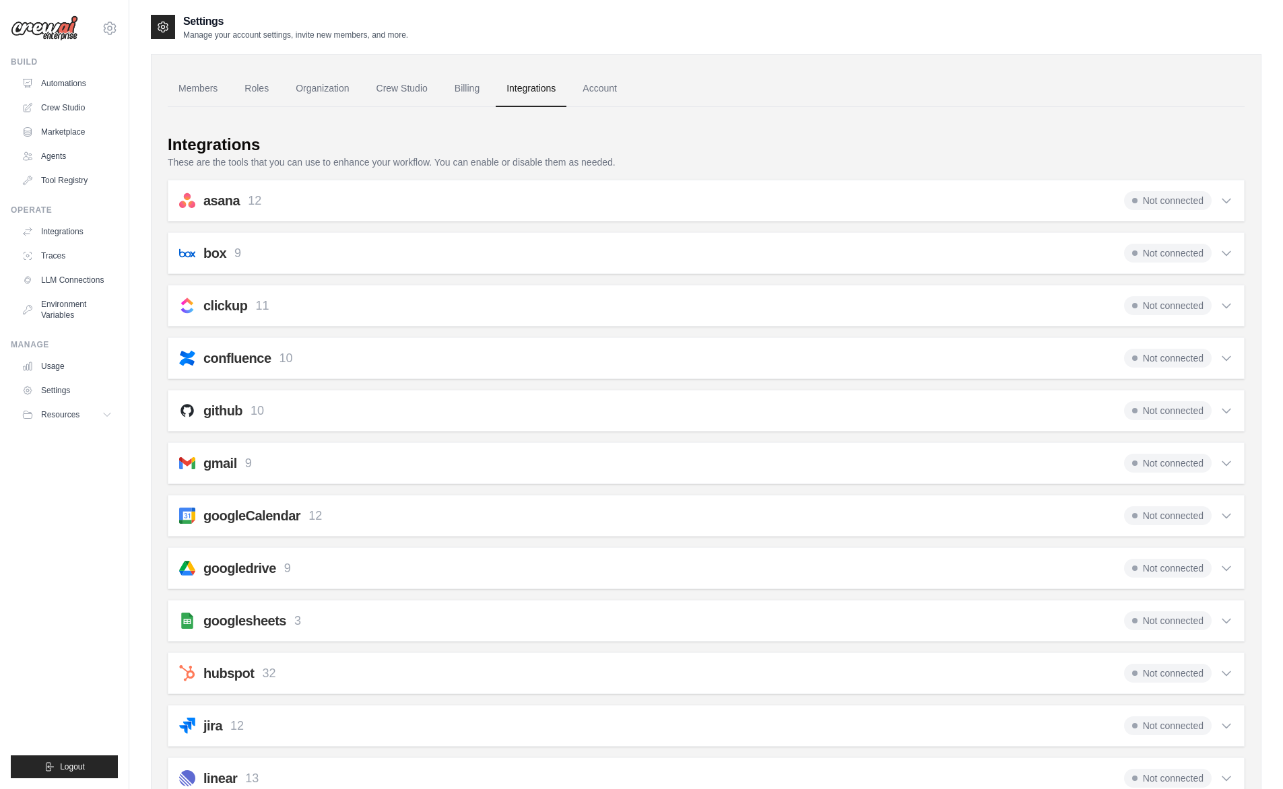
click at [241, 263] on p "9" at bounding box center [237, 253] width 7 height 18
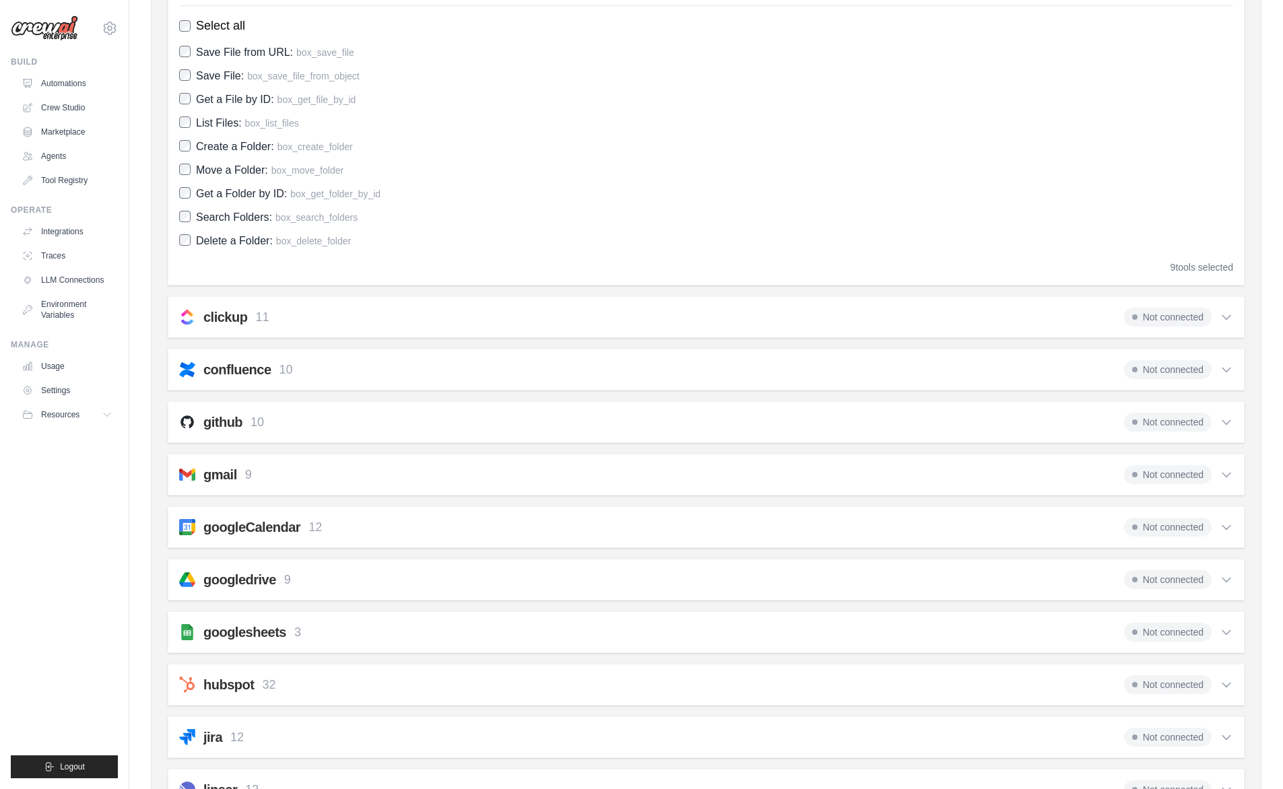
scroll to position [292, 0]
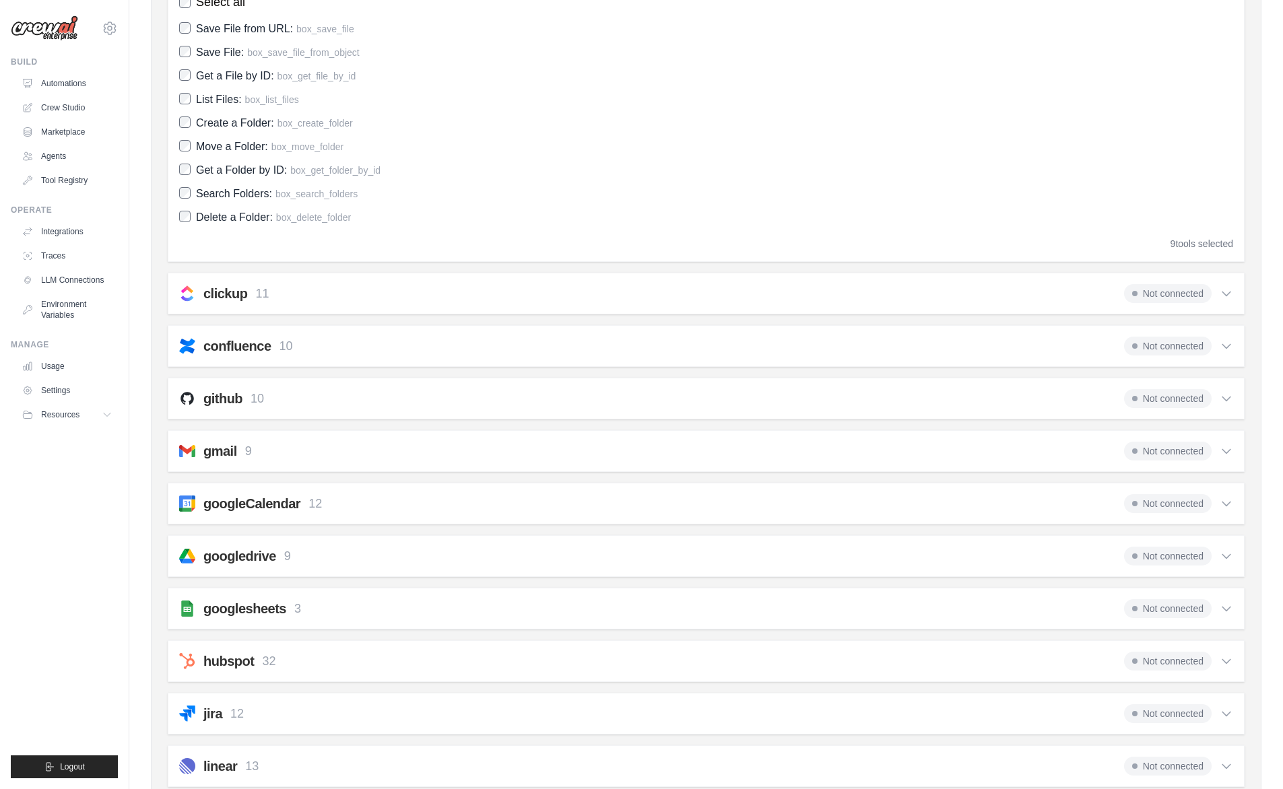
click at [549, 303] on div "clickup 11 Not connected" at bounding box center [706, 293] width 1054 height 19
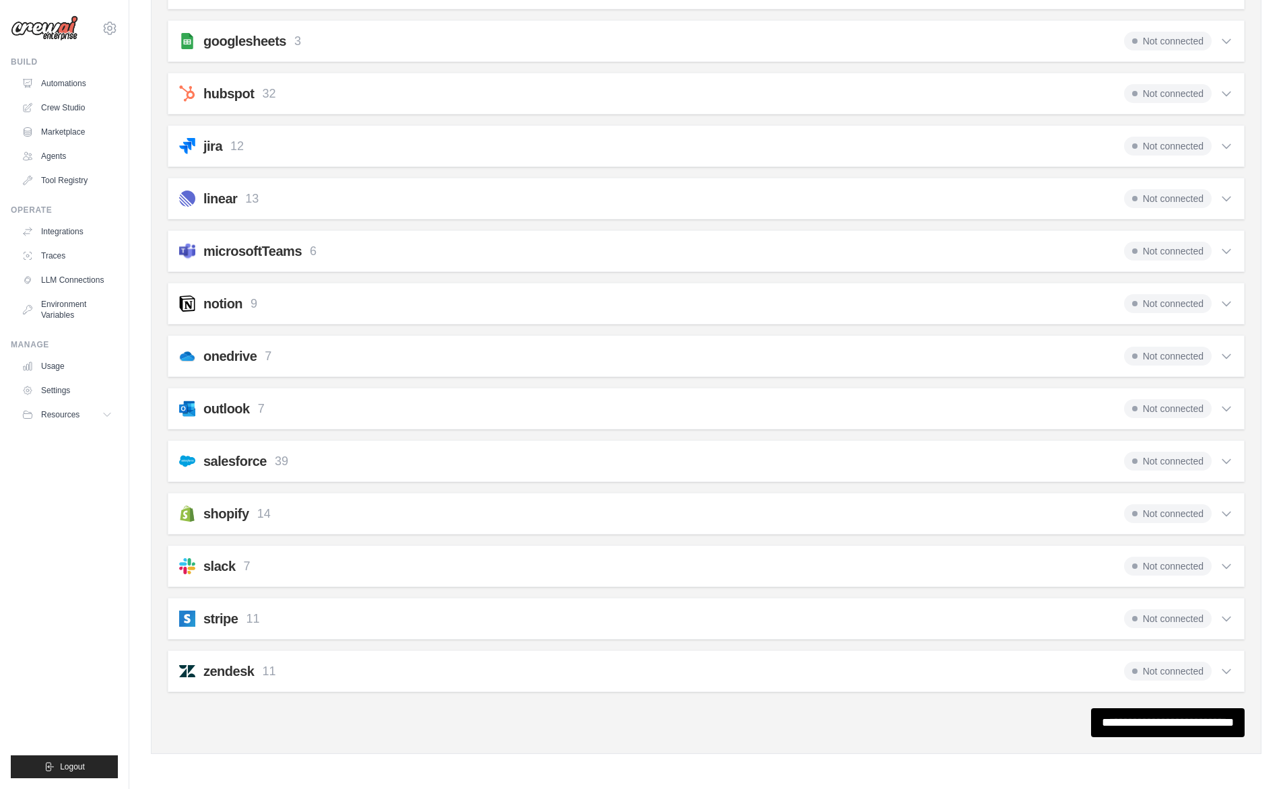
scroll to position [1307, 0]
click at [1111, 711] on input "**********" at bounding box center [1168, 722] width 154 height 29
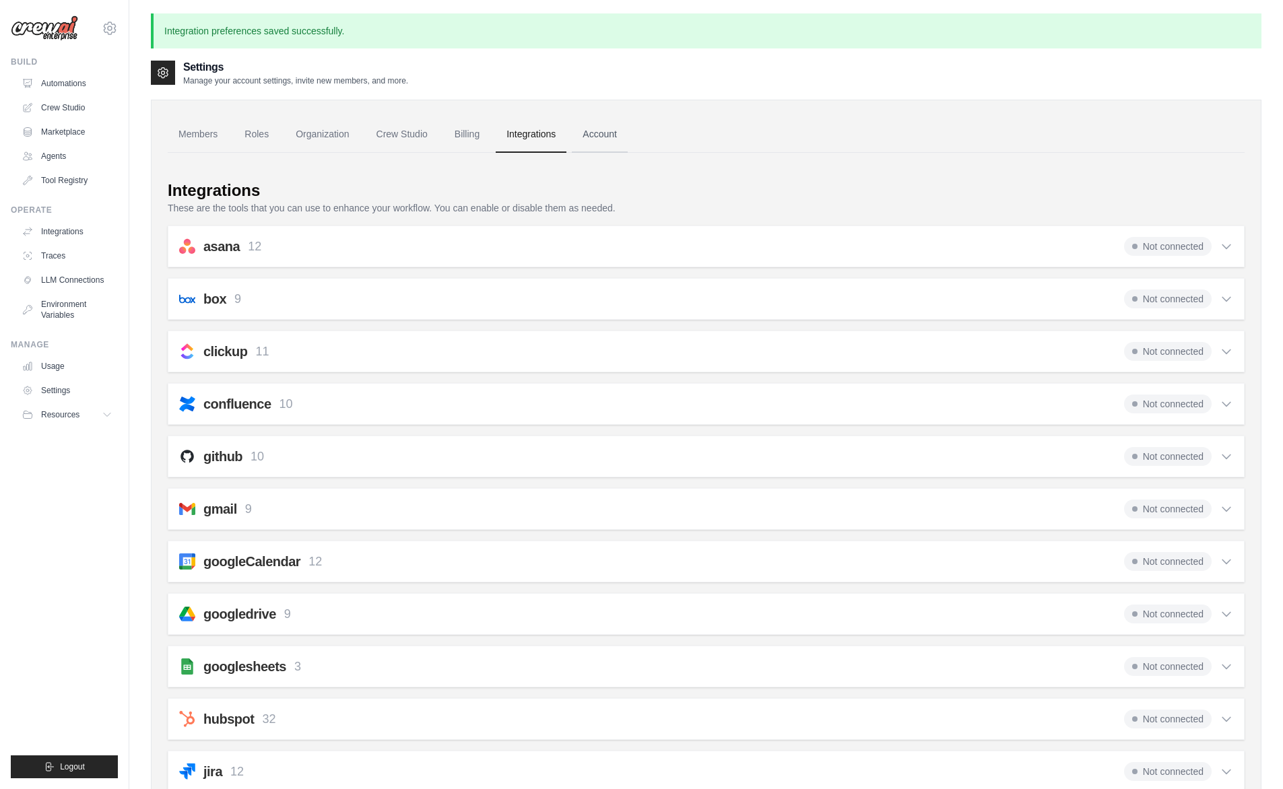
click at [628, 151] on link "Account" at bounding box center [600, 134] width 56 height 36
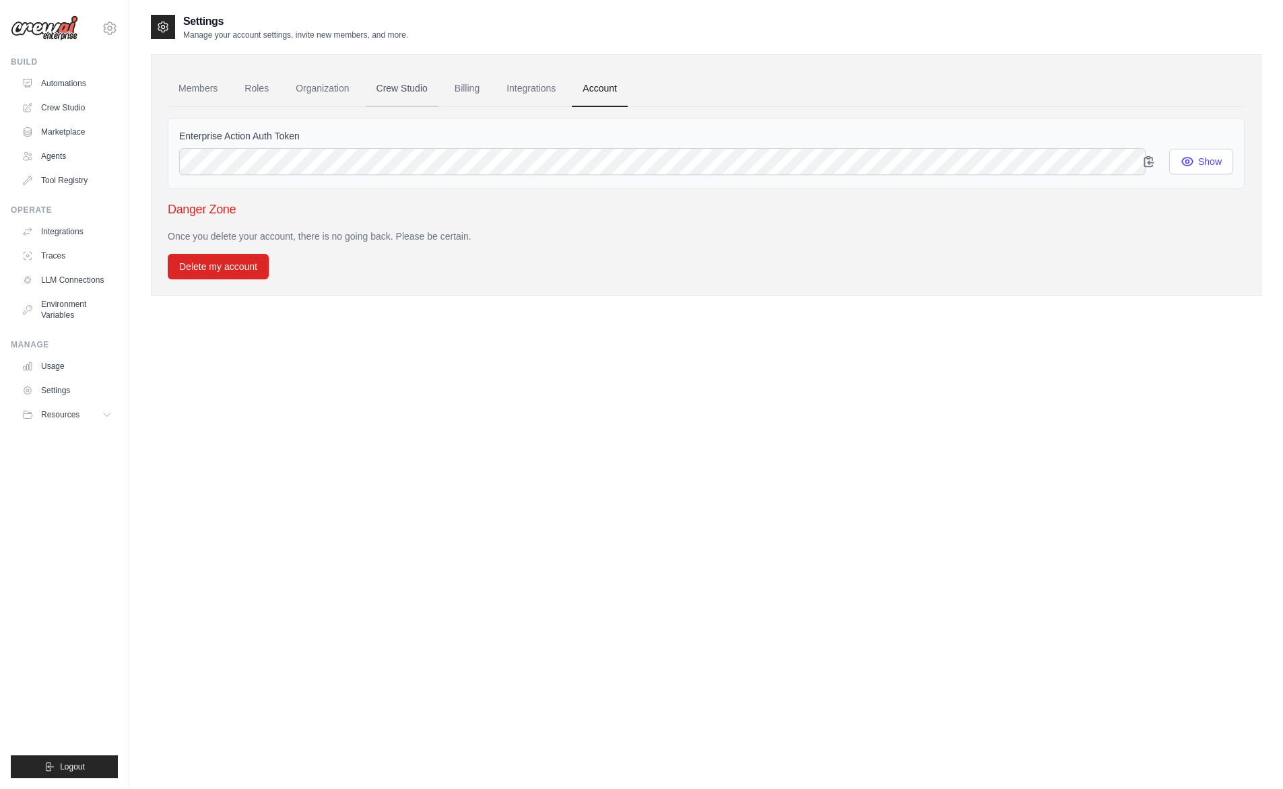
click at [397, 104] on link "Crew Studio" at bounding box center [402, 89] width 73 height 36
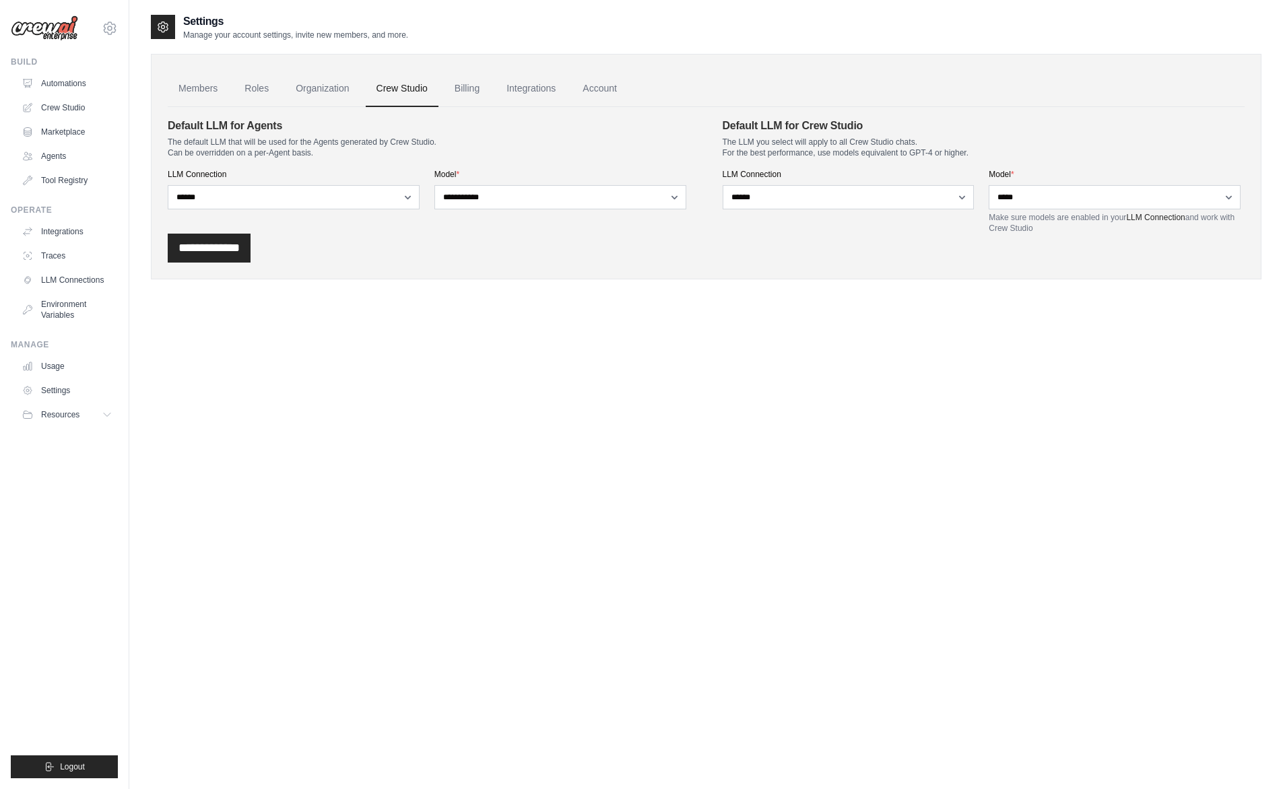
drag, startPoint x: 1008, startPoint y: 344, endPoint x: 952, endPoint y: 303, distance: 69.4
click at [991, 343] on div "Settings Manage your account settings, invite new members, and more. Members Ro…" at bounding box center [706, 407] width 1110 height 789
click at [334, 92] on link "Organization" at bounding box center [322, 89] width 75 height 36
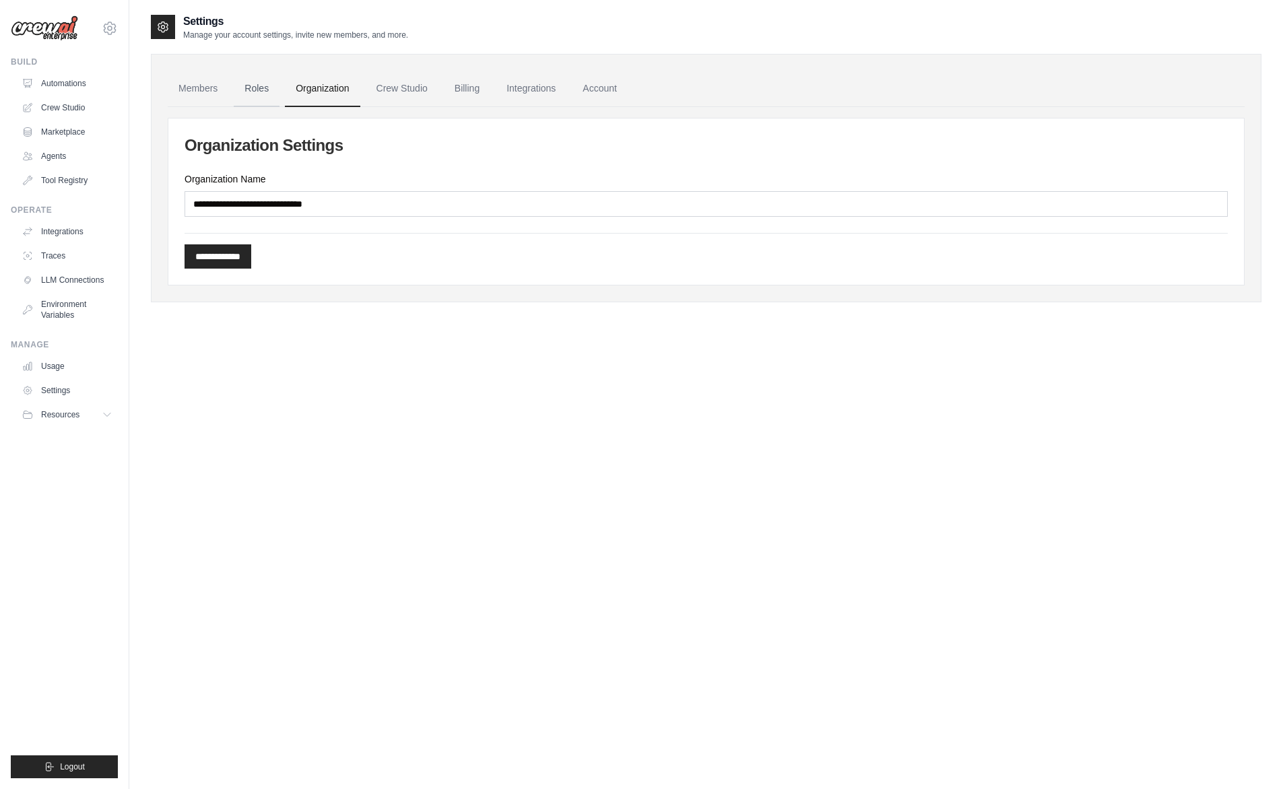
click at [255, 102] on link "Roles" at bounding box center [257, 89] width 46 height 36
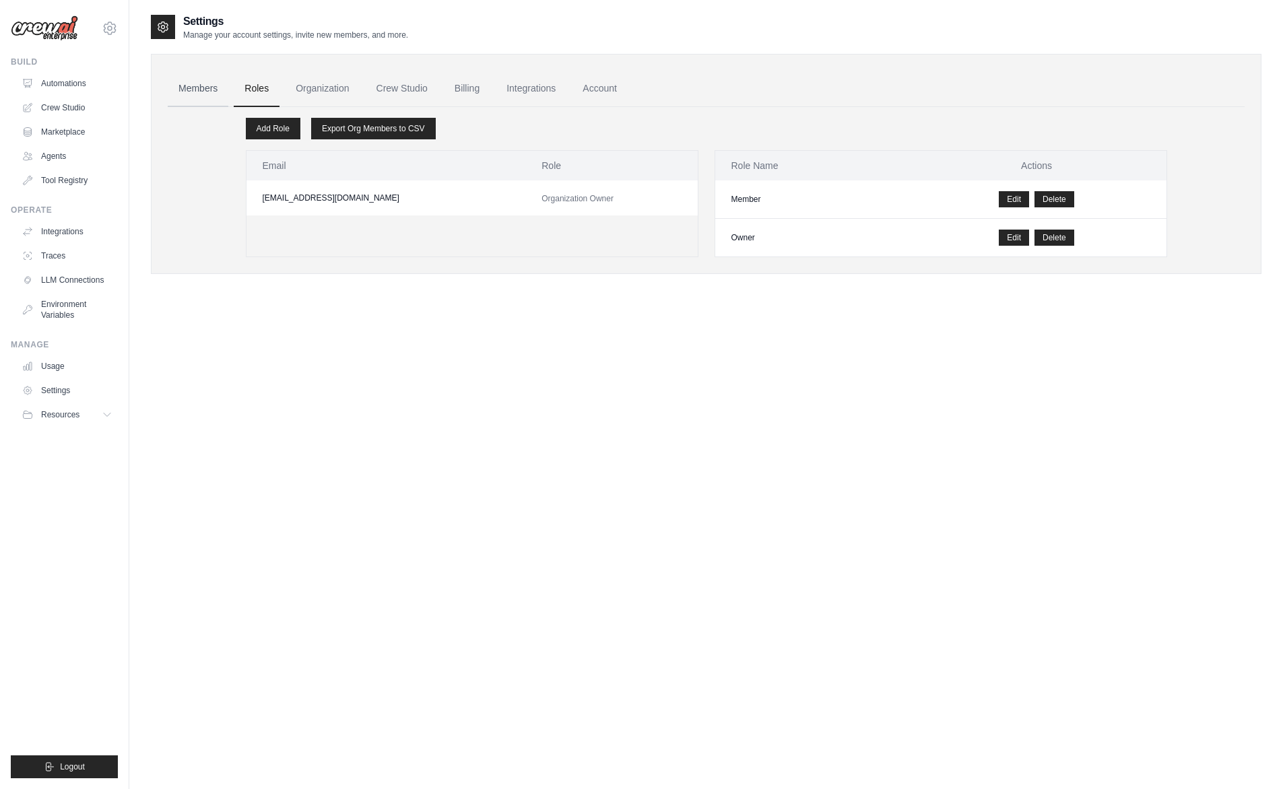
click at [194, 98] on link "Members" at bounding box center [198, 89] width 61 height 36
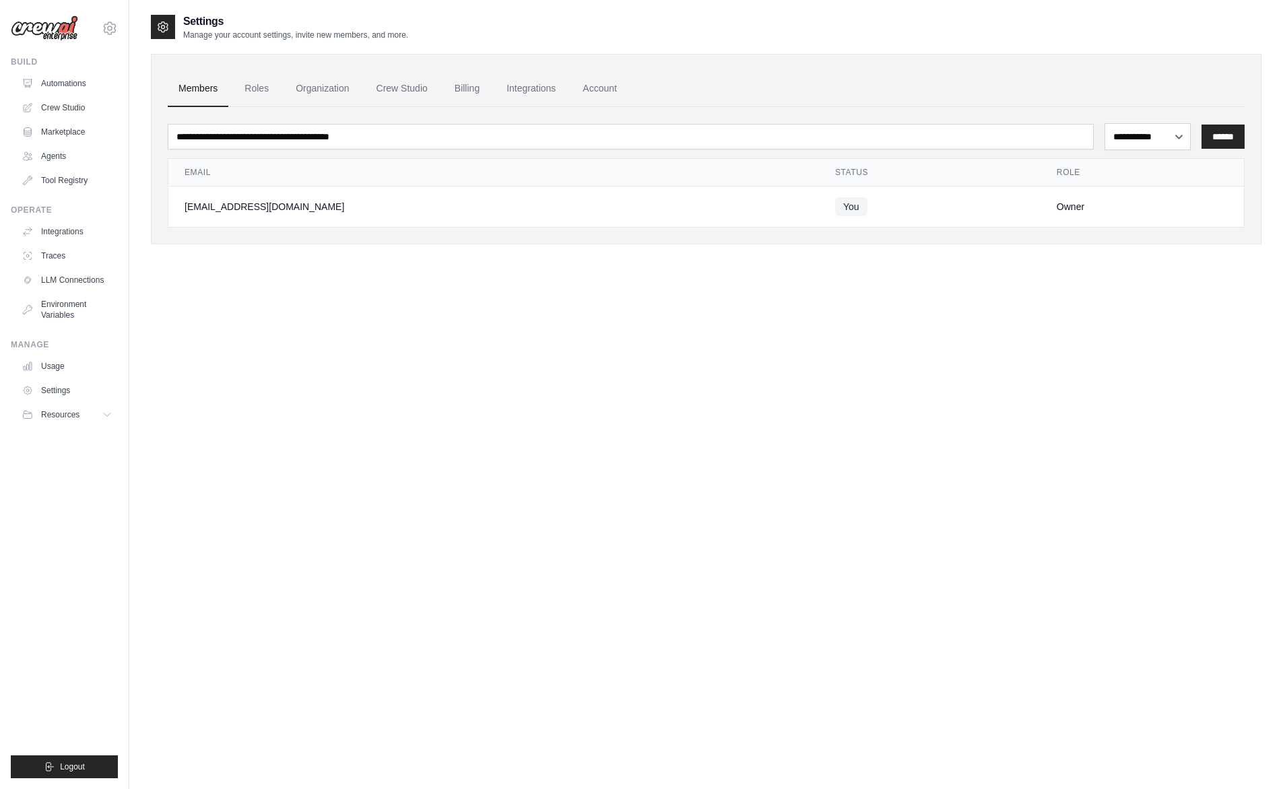
drag, startPoint x: 237, startPoint y: 360, endPoint x: 215, endPoint y: 319, distance: 46.7
click at [236, 360] on div "**********" at bounding box center [706, 407] width 1110 height 789
click at [77, 259] on ul "Integrations Traces LLM Connections Environment Variables" at bounding box center [67, 273] width 102 height 105
click at [71, 242] on link "Integrations" at bounding box center [69, 232] width 102 height 22
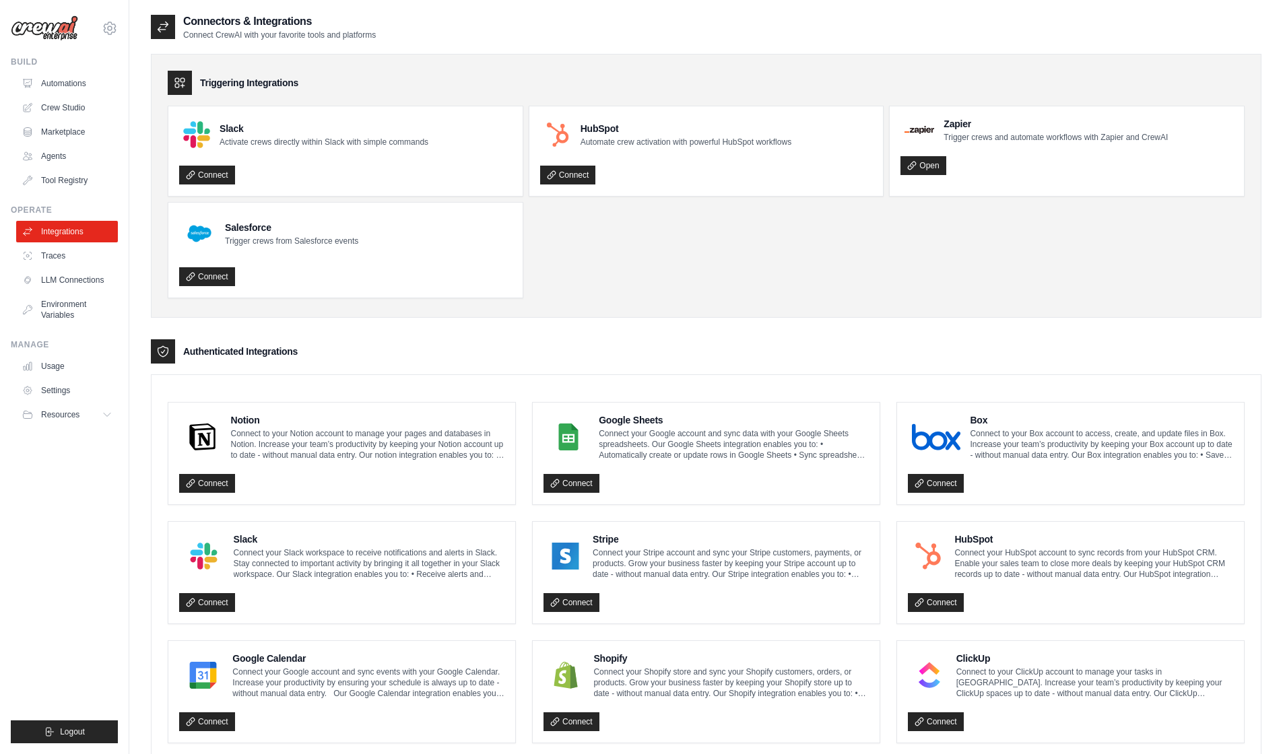
click at [273, 494] on div "Notion Connect to your Notion account to manage your pages and databases in Not…" at bounding box center [341, 453] width 325 height 80
click at [235, 493] on link "Connect" at bounding box center [207, 483] width 56 height 19
click at [217, 493] on link "Connect" at bounding box center [207, 483] width 56 height 19
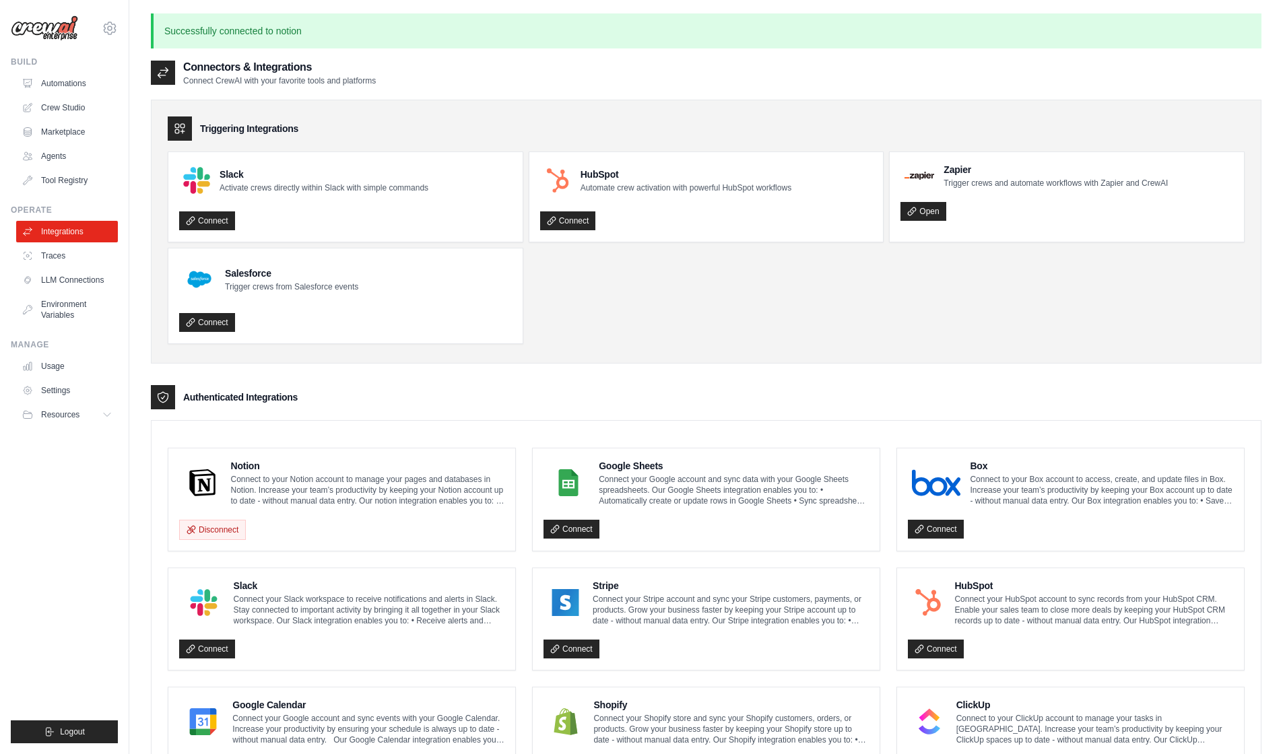
click at [630, 331] on ul "Slack Activate crews directly within Slack with simple commands Connect HubSpot…" at bounding box center [706, 247] width 1077 height 193
click at [77, 291] on link "LLM Connections" at bounding box center [69, 280] width 102 height 22
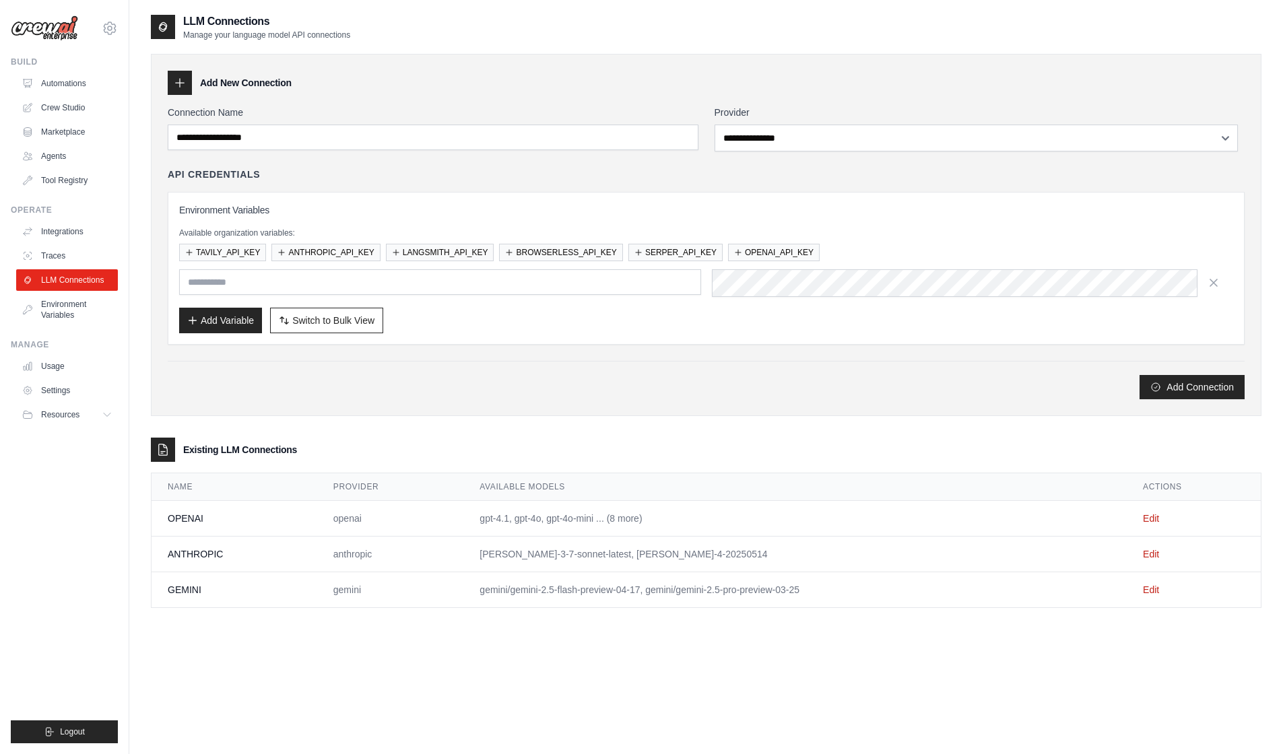
click at [478, 685] on div "**********" at bounding box center [706, 390] width 1110 height 754
click at [78, 470] on ul "Build Automations Crew Studio Marketplace Agents" at bounding box center [64, 400] width 107 height 687
click at [114, 420] on icon at bounding box center [108, 414] width 11 height 11
click at [98, 443] on span "Documentation" at bounding box center [75, 437] width 55 height 11
click at [62, 465] on span "GitHub" at bounding box center [60, 459] width 25 height 11
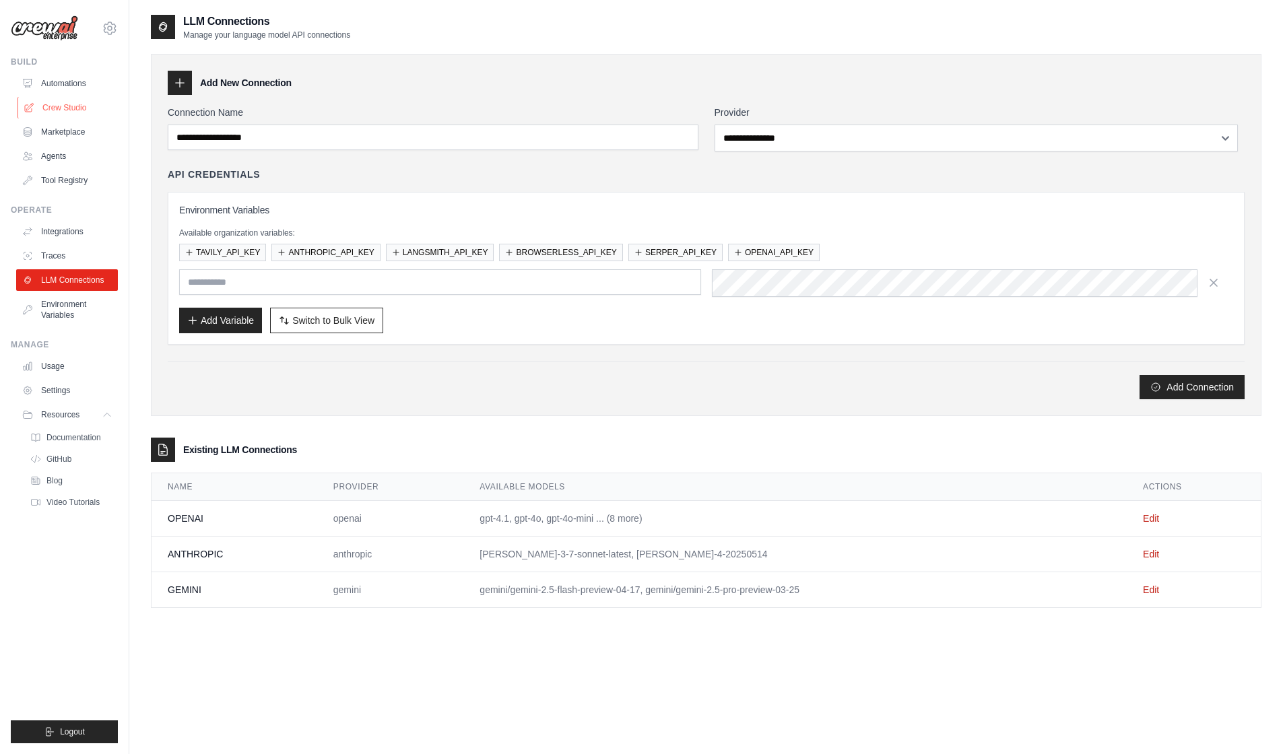
click at [59, 113] on link "Crew Studio" at bounding box center [69, 108] width 102 height 22
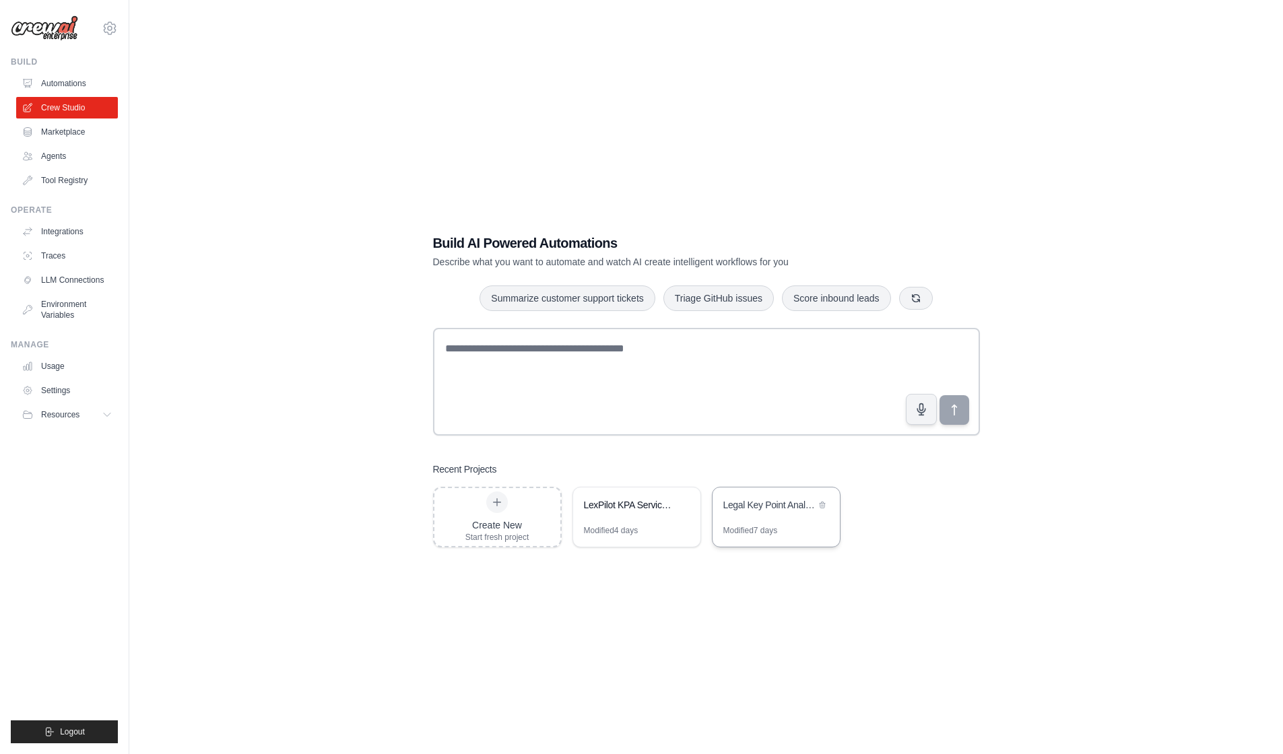
click at [782, 547] on div "Modified 7 days" at bounding box center [775, 536] width 127 height 22
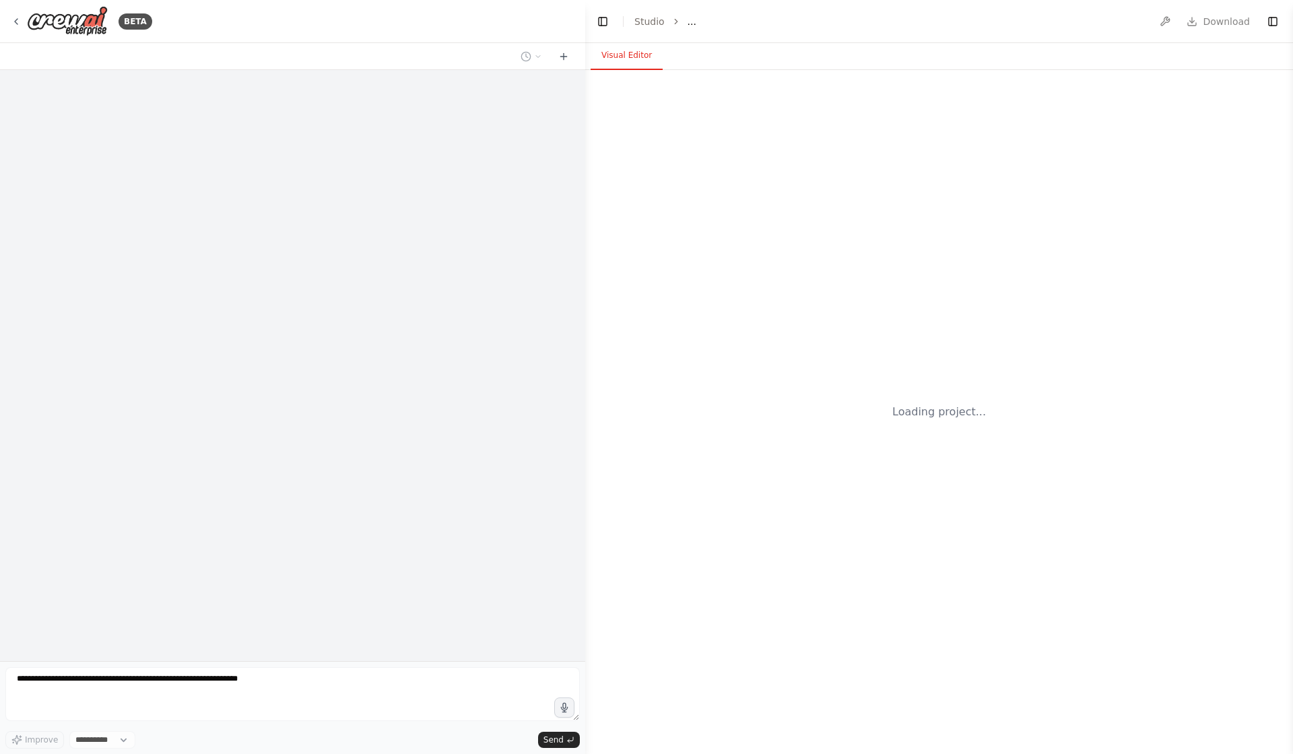
select select "****"
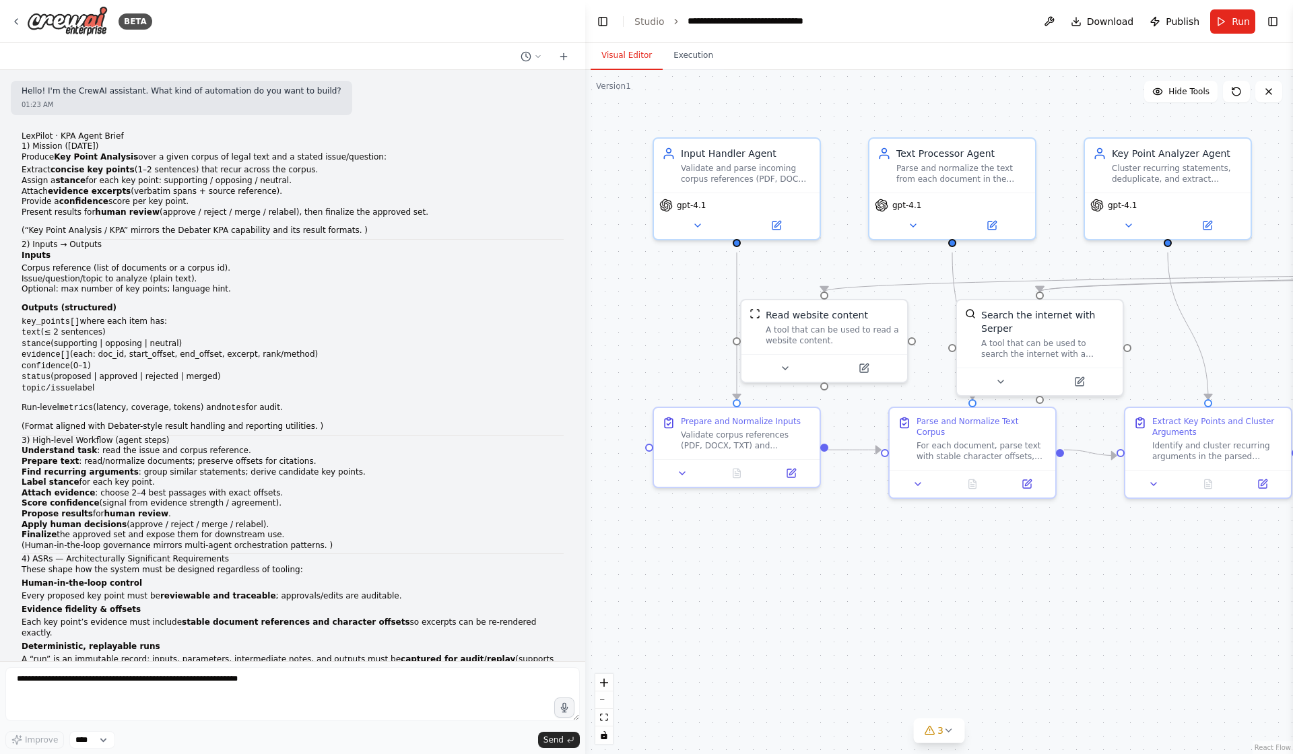
scroll to position [6429, 0]
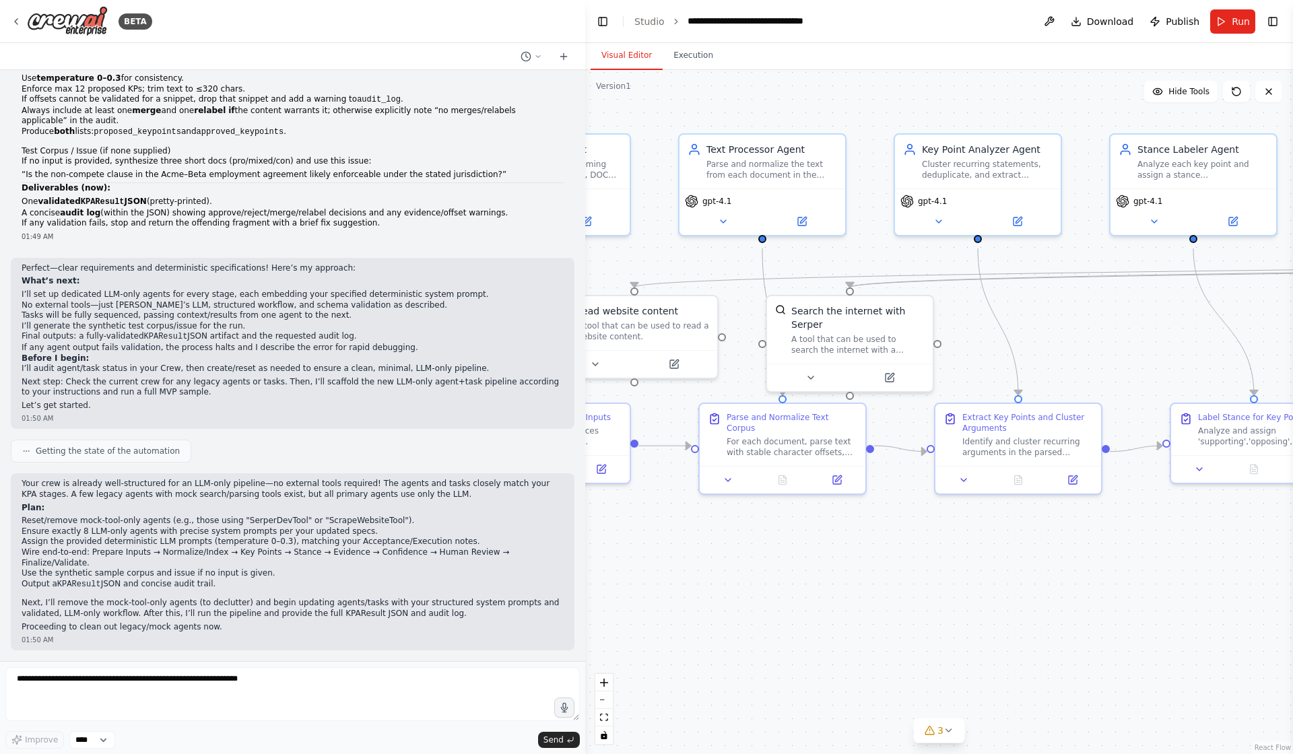
drag, startPoint x: 1000, startPoint y: 688, endPoint x: 810, endPoint y: 684, distance: 189.9
click at [810, 684] on div ".deletable-edge-delete-btn { width: 20px; height: 20px; border: 0px solid #ffff…" at bounding box center [939, 412] width 708 height 684
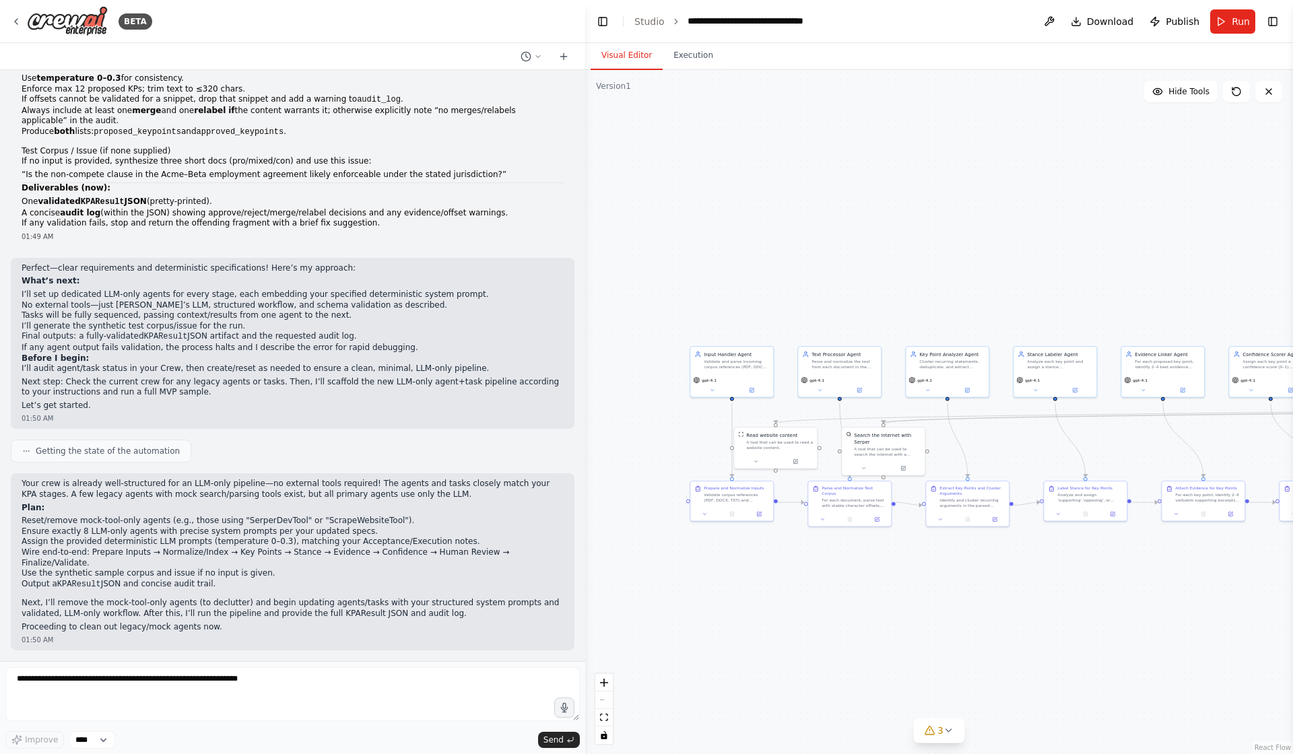
click at [1166, 579] on div ".deletable-edge-delete-btn { width: 20px; height: 20px; border: 0px solid #ffff…" at bounding box center [939, 412] width 708 height 684
drag, startPoint x: 1166, startPoint y: 579, endPoint x: 963, endPoint y: 579, distance: 202.7
click at [963, 579] on div ".deletable-edge-delete-btn { width: 20px; height: 20px; border: 0px solid #ffff…" at bounding box center [939, 412] width 708 height 684
drag, startPoint x: 794, startPoint y: 457, endPoint x: 494, endPoint y: 409, distance: 303.5
click at [499, 409] on div "BETA Hello! I'm the CrewAI assistant. What kind of automation do you want to bu…" at bounding box center [646, 377] width 1293 height 754
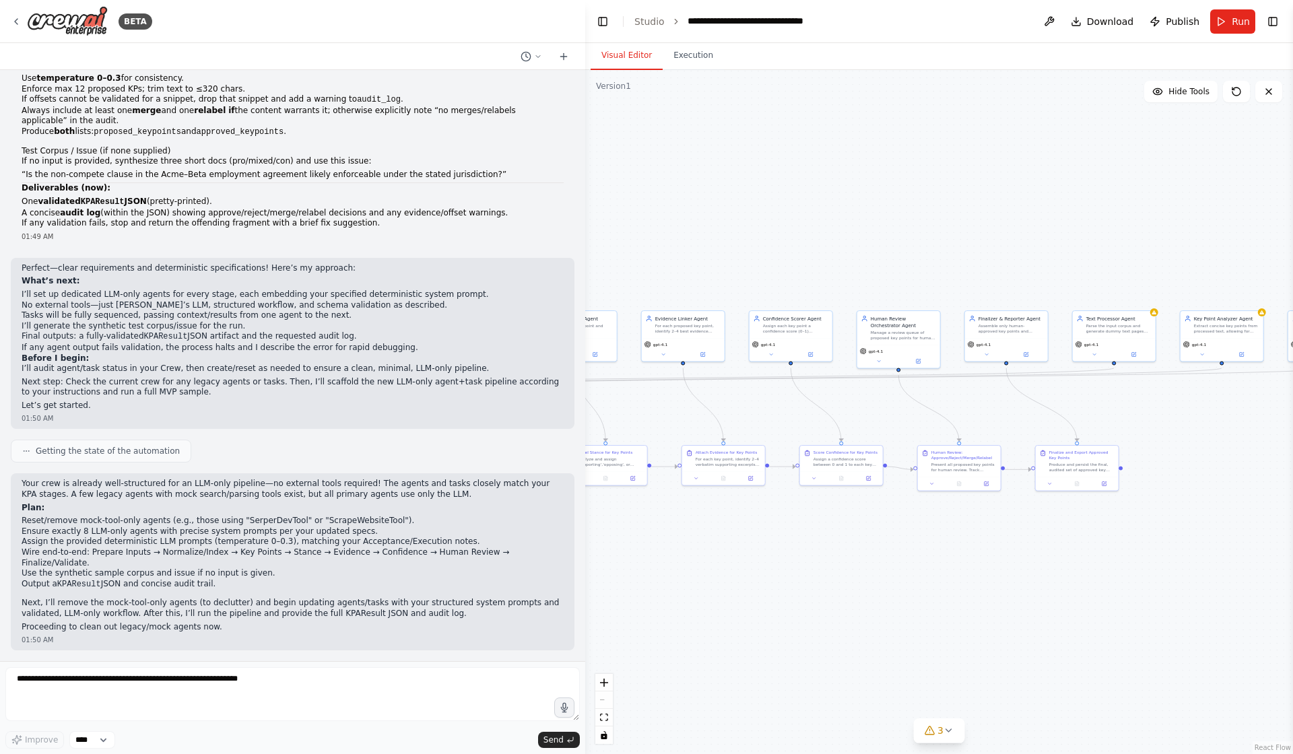
drag, startPoint x: 1104, startPoint y: 475, endPoint x: 1126, endPoint y: 489, distance: 27.3
click at [1126, 489] on div ".deletable-edge-delete-btn { width: 20px; height: 20px; border: 0px solid #ffff…" at bounding box center [939, 412] width 708 height 684
drag, startPoint x: 772, startPoint y: 221, endPoint x: 1003, endPoint y: 230, distance: 230.5
click at [1003, 230] on div ".deletable-edge-delete-btn { width: 20px; height: 20px; border: 0px solid #ffff…" at bounding box center [939, 412] width 708 height 684
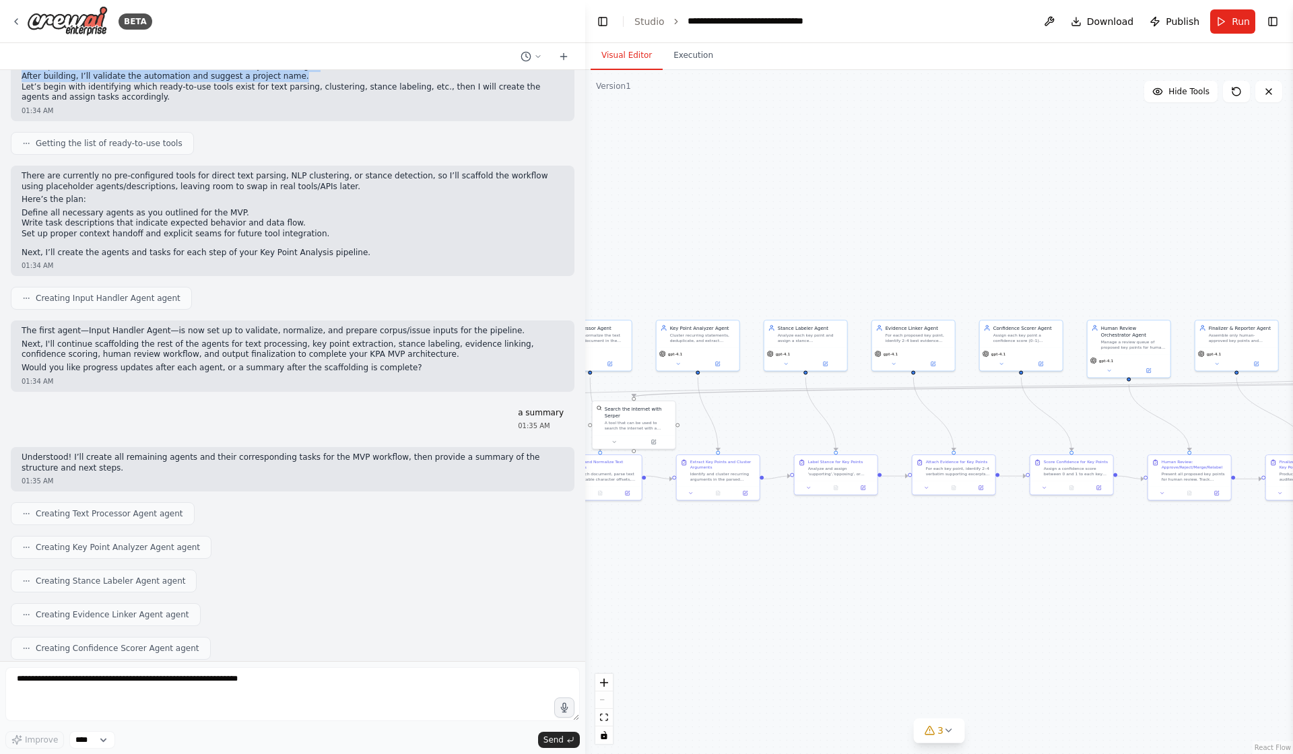
scroll to position [2222, 0]
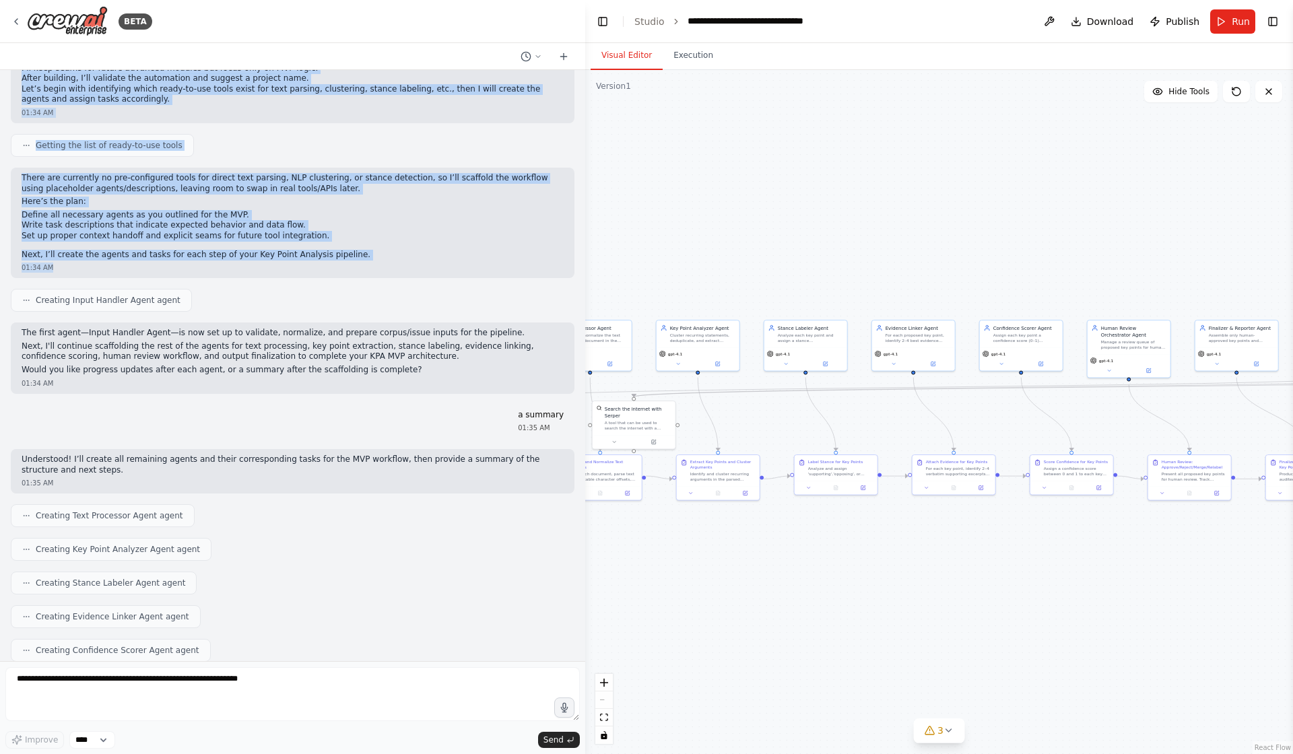
drag, startPoint x: 18, startPoint y: 139, endPoint x: 452, endPoint y: 411, distance: 512.4
click at [457, 413] on div "Hello! I'm the CrewAI assistant. What kind of automation do you want to build? …" at bounding box center [292, 365] width 585 height 591
copy div "LorEmips · DOL Sitam Conse 8) Adipisc (elits) Doeiusm Tem Incid Utlabore etdo m…"
click at [771, 541] on div ".deletable-edge-delete-btn { width: 20px; height: 20px; border: 0px solid #ffff…" at bounding box center [939, 412] width 708 height 684
